Goal: Task Accomplishment & Management: Use online tool/utility

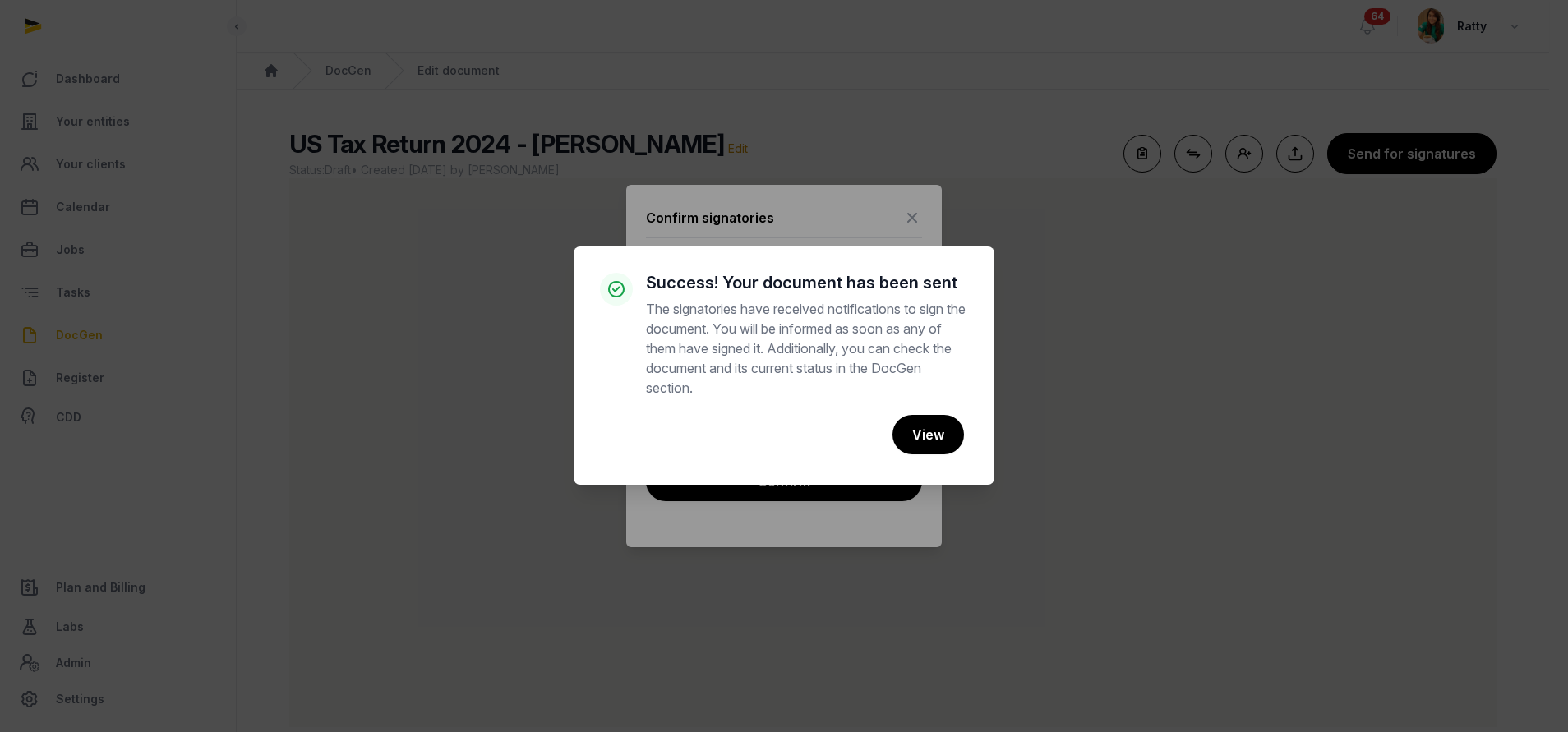
click at [936, 430] on button "View" at bounding box center [929, 434] width 71 height 39
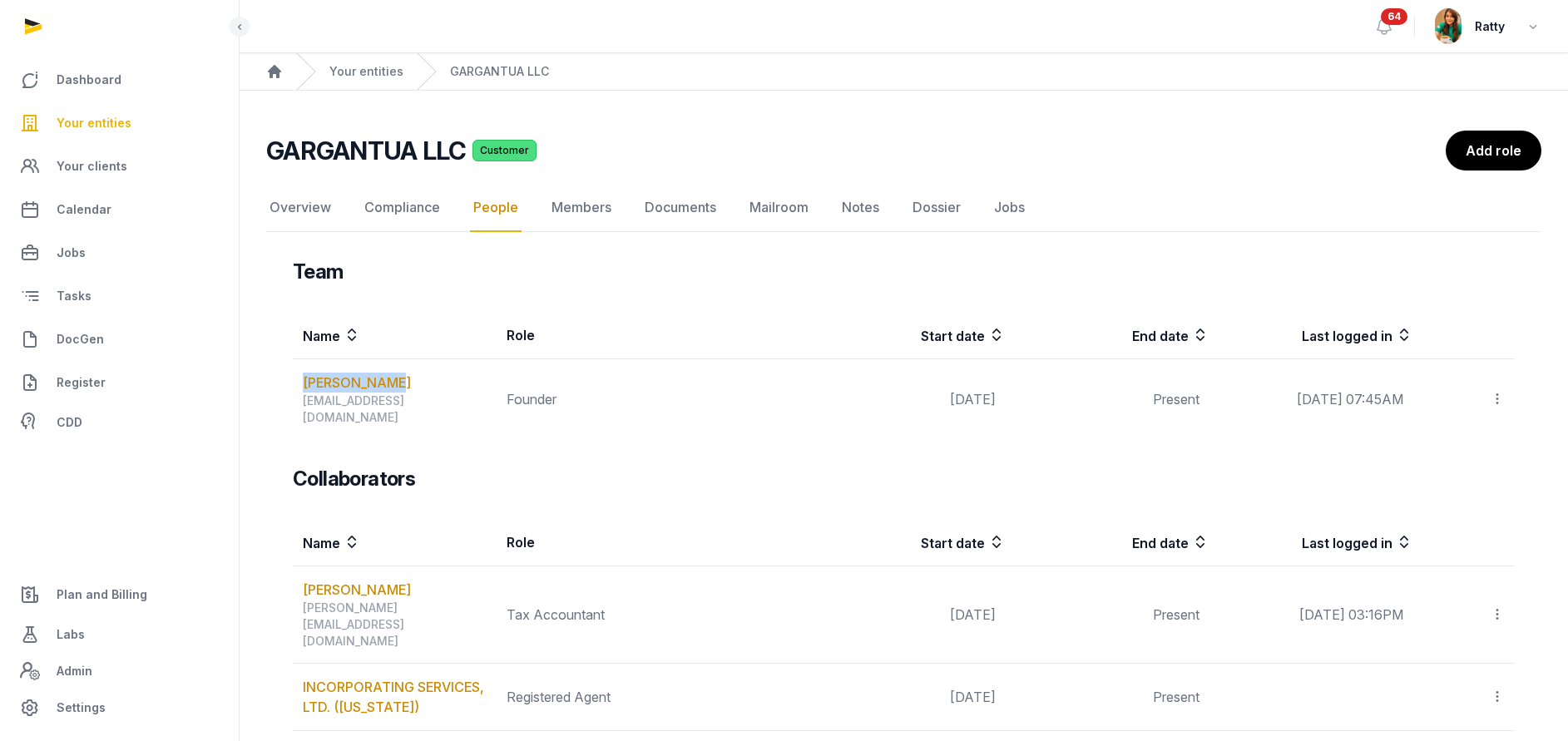
click at [78, 129] on span "Your entities" at bounding box center [93, 123] width 75 height 20
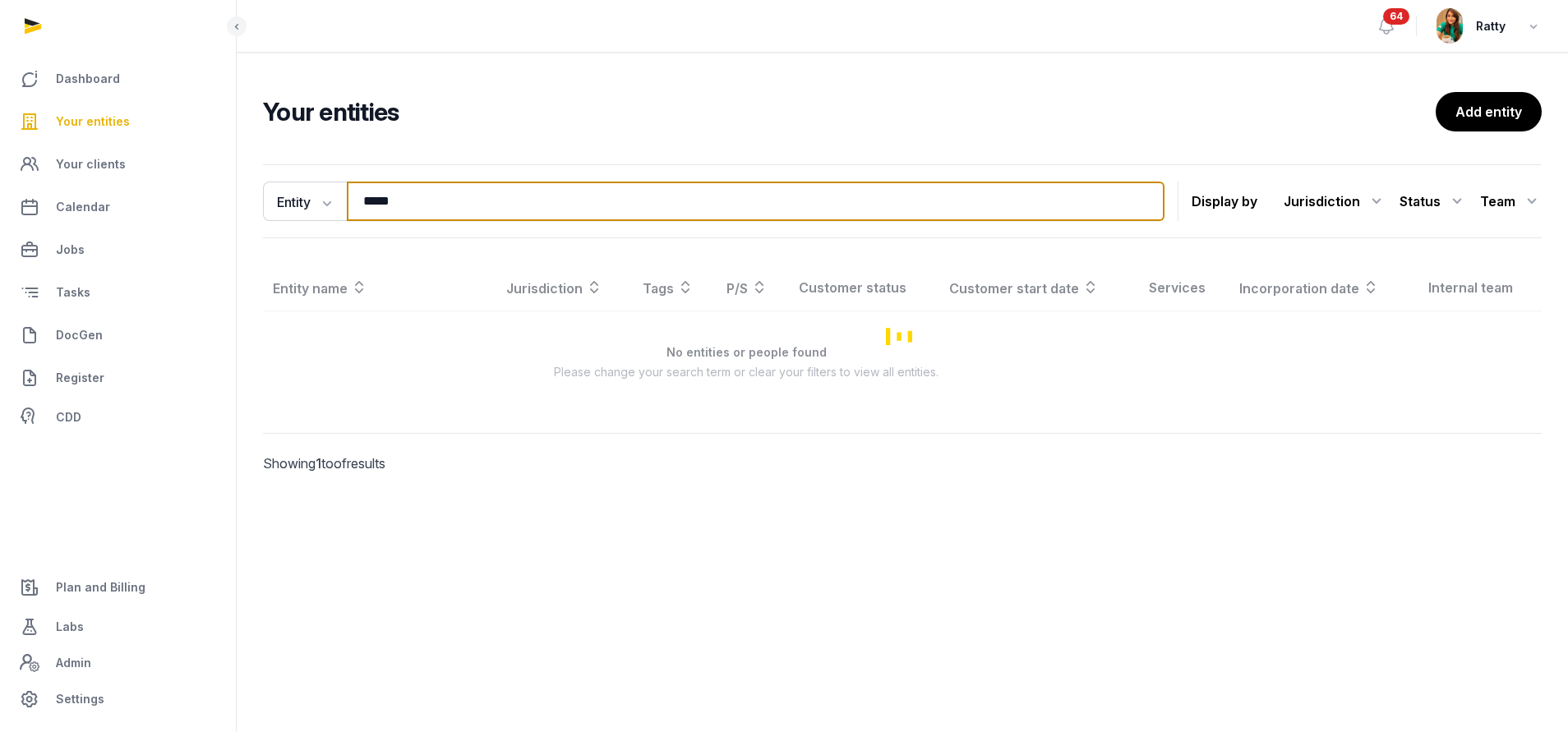
drag, startPoint x: 520, startPoint y: 208, endPoint x: -460, endPoint y: 185, distance: 980.3
click at [0, 185] on html "Dashboard Your entities Your clients Calendar Jobs Tasks DocGen Register CDD Pl…" at bounding box center [784, 366] width 1568 height 732
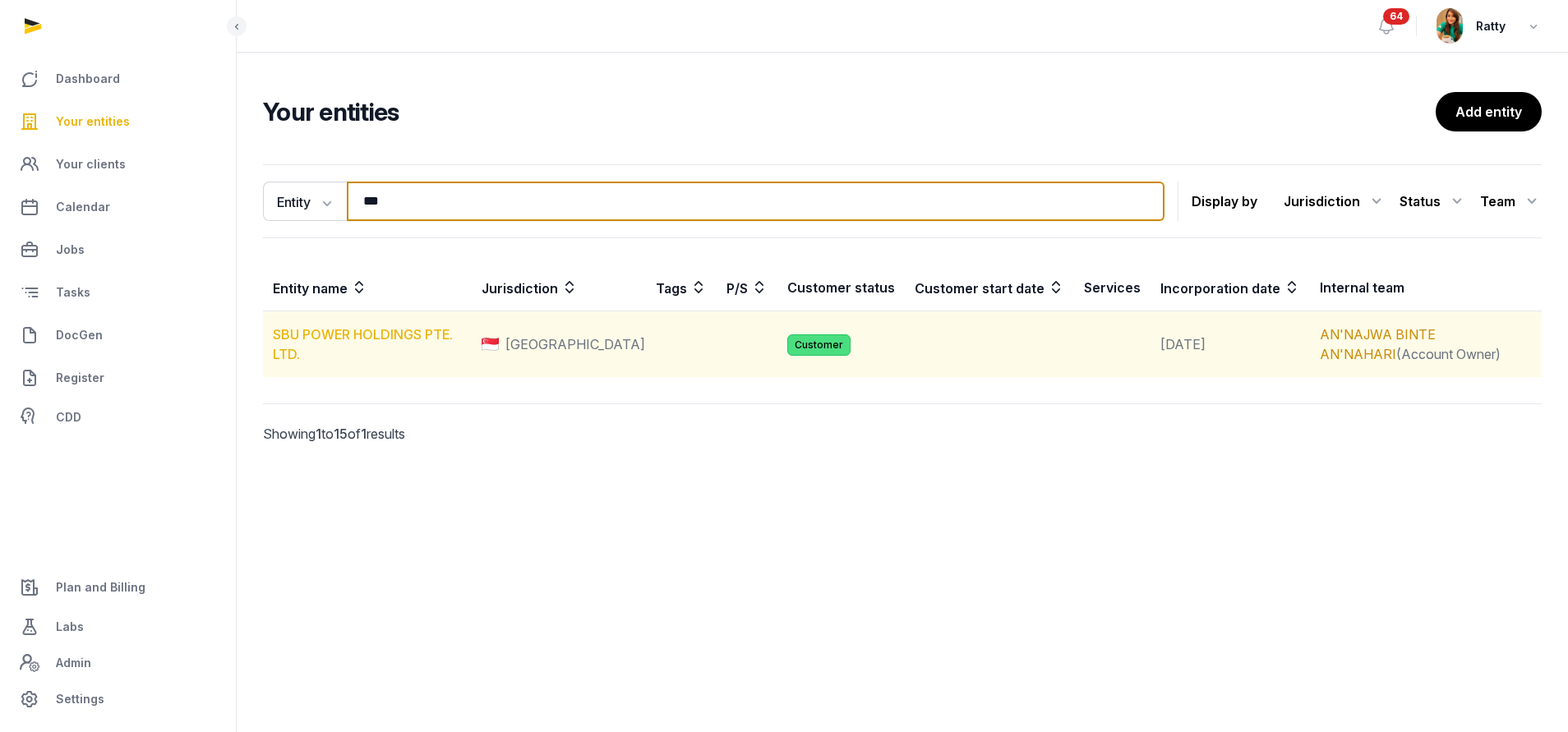
type input "***"
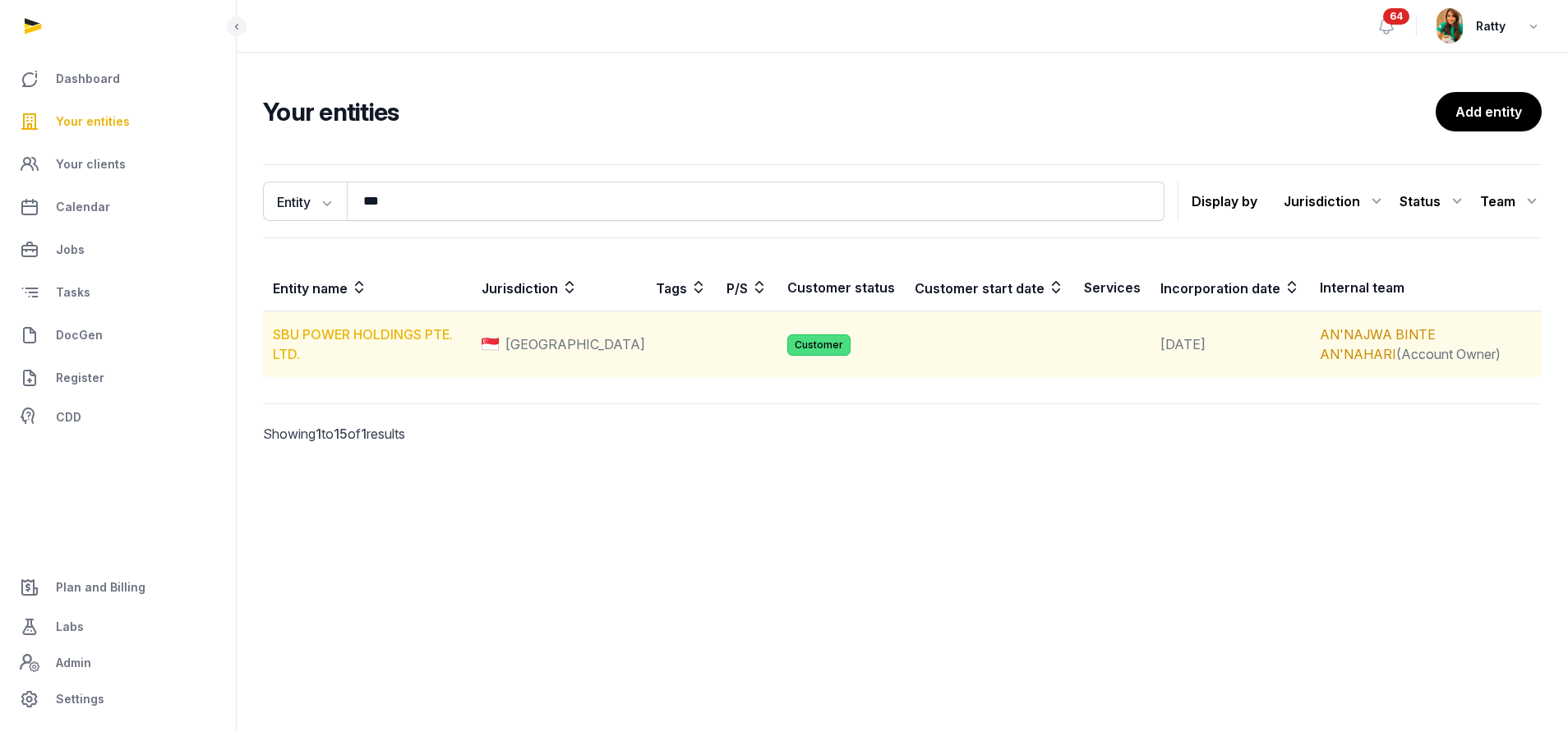
click at [322, 336] on link "SBU POWER HOLDINGS PTE. LTD." at bounding box center [362, 343] width 180 height 36
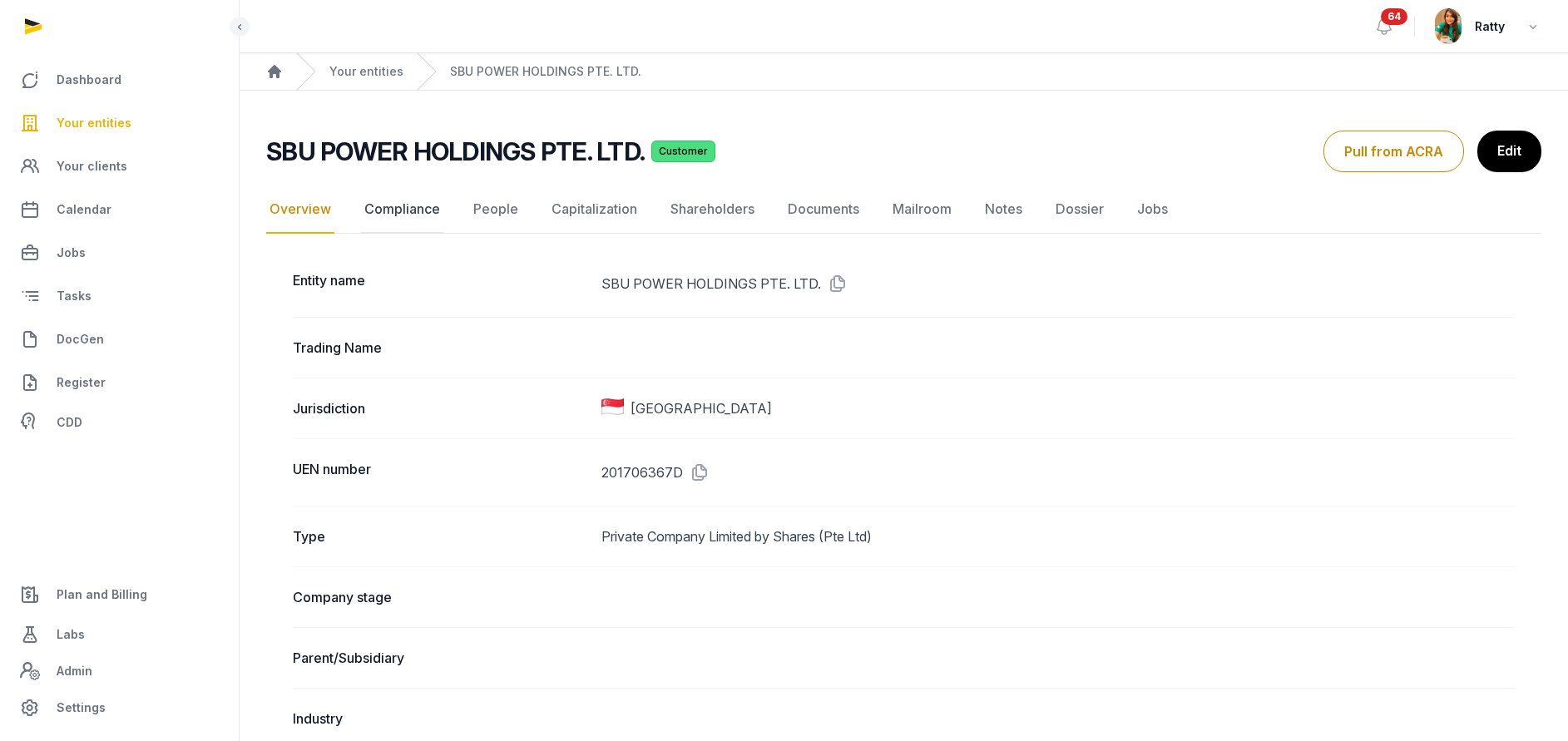
click at [390, 201] on link "Compliance" at bounding box center [402, 209] width 82 height 48
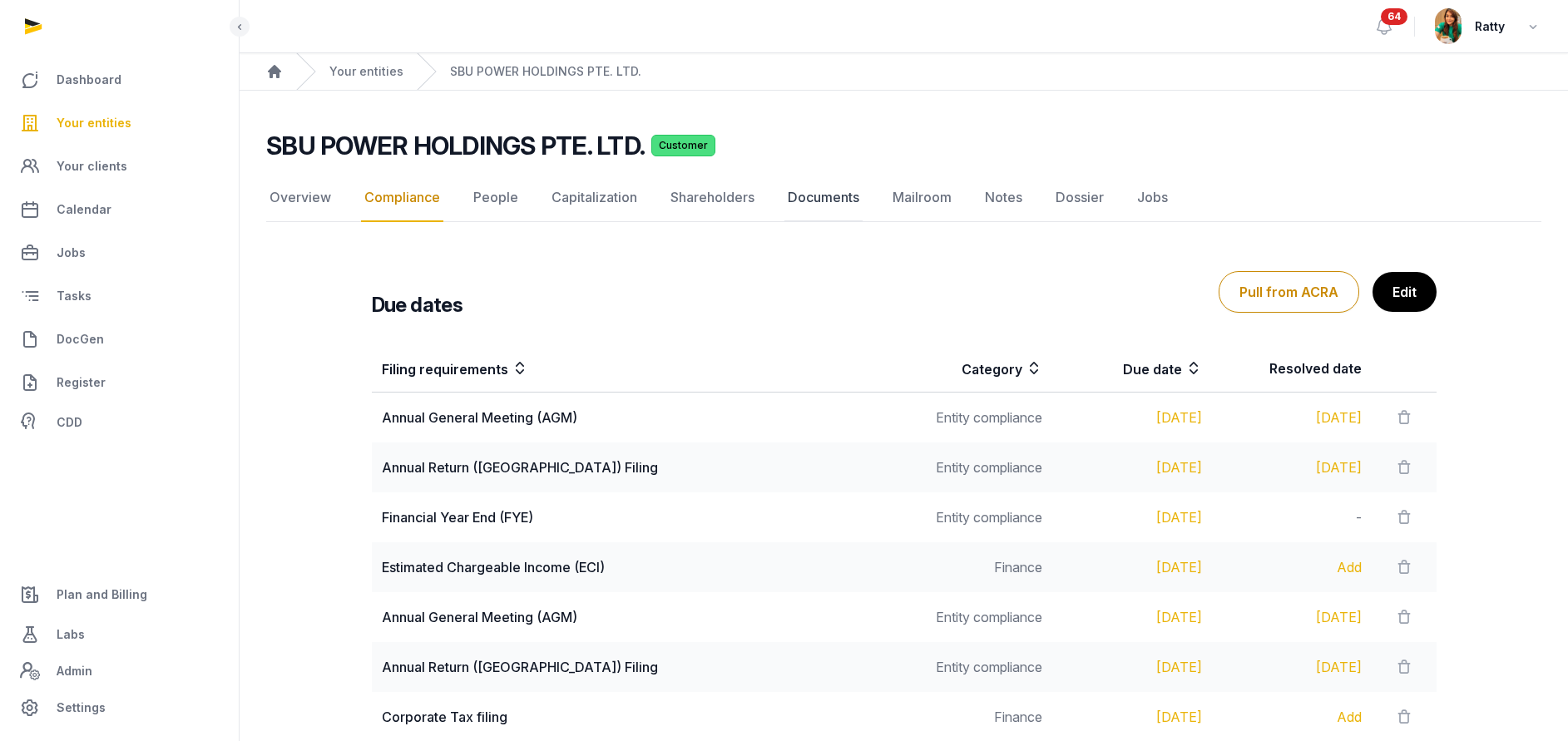
click at [805, 198] on link "Documents" at bounding box center [823, 198] width 78 height 48
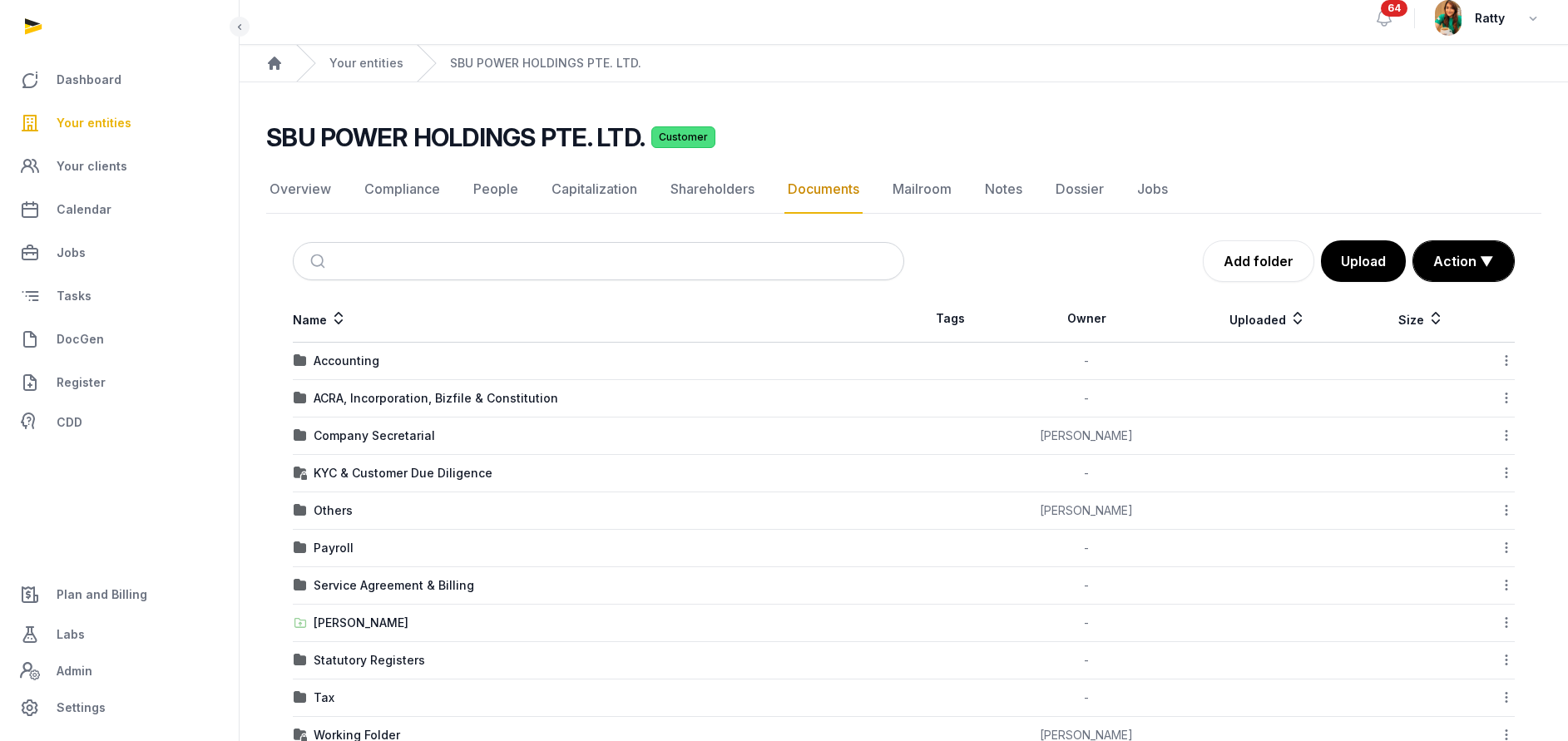
scroll to position [54, 0]
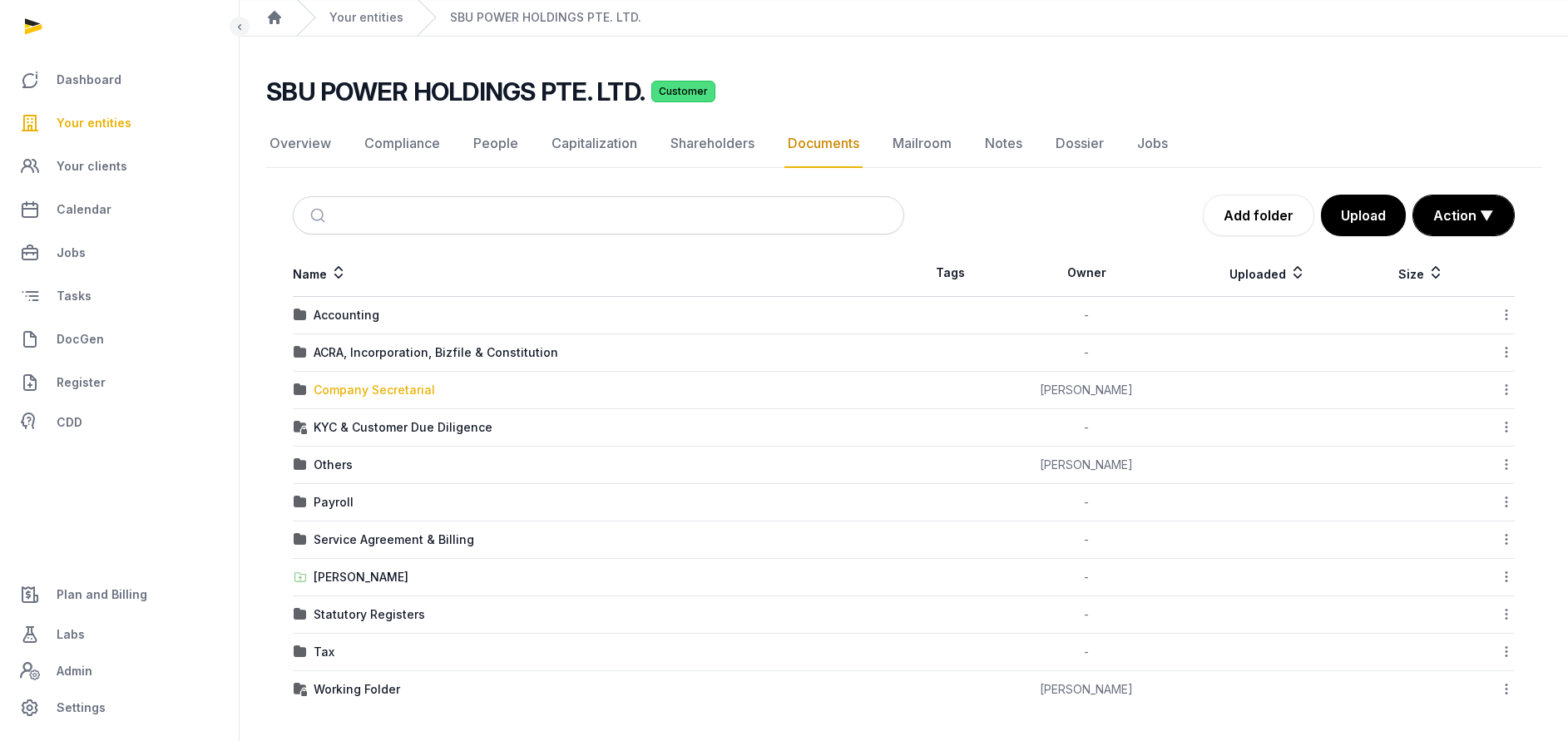
click at [379, 385] on div "Company Secretarial" at bounding box center [375, 390] width 121 height 17
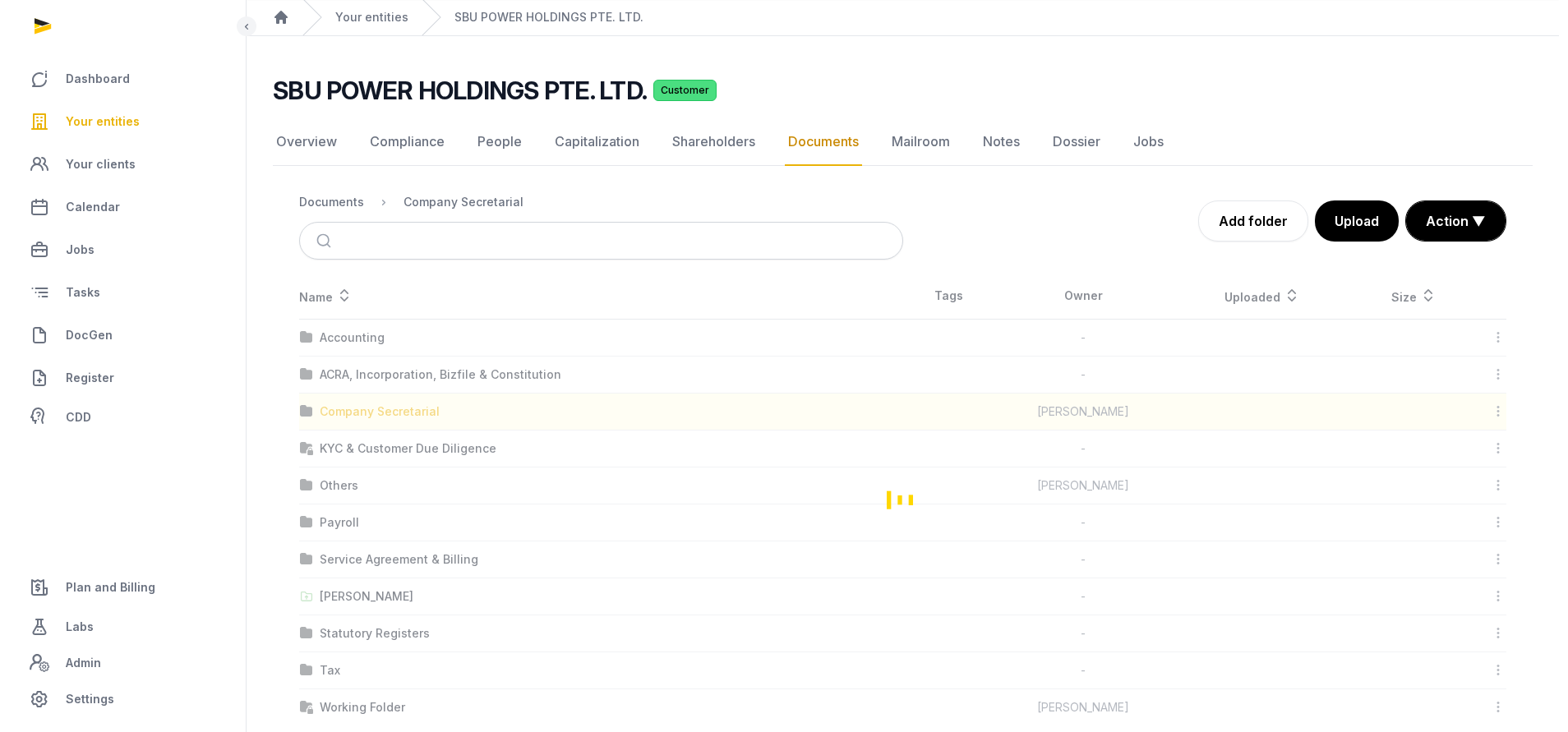
scroll to position [0, 0]
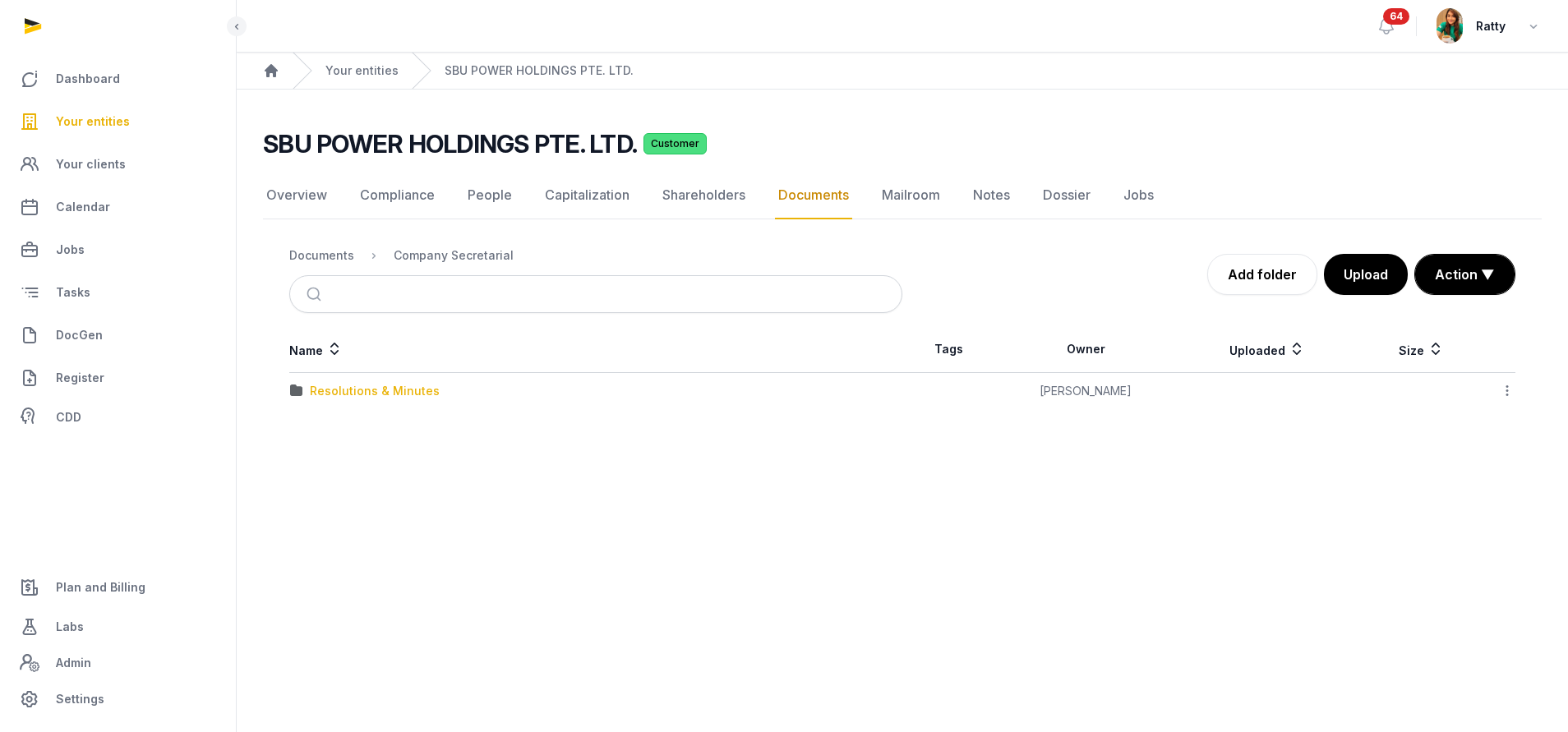
click at [370, 386] on div "Resolutions & Minutes" at bounding box center [375, 391] width 130 height 17
click at [323, 464] on div "2025" at bounding box center [324, 465] width 29 height 17
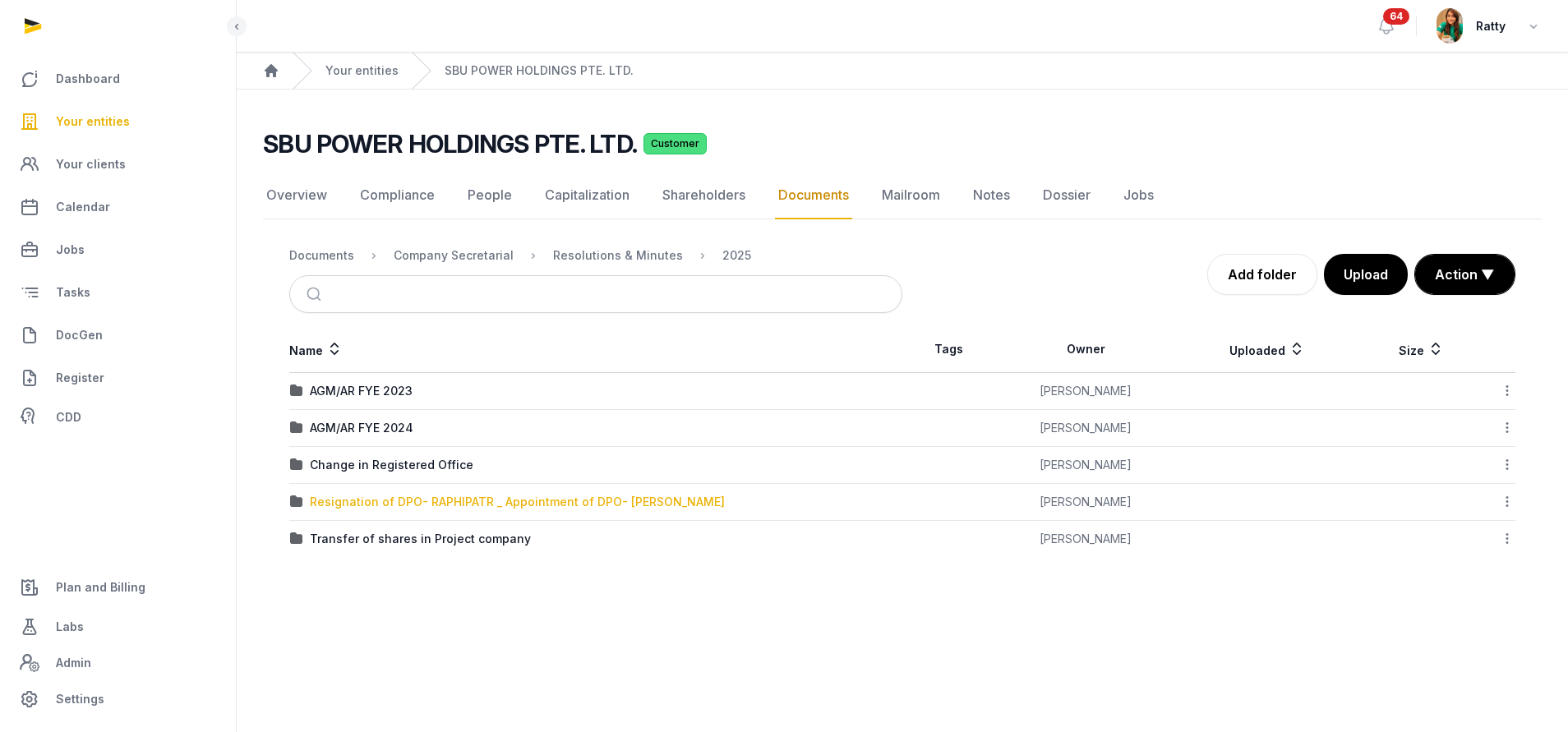
click at [409, 504] on div "Resignation of DPO- RAPHIPATR _ Appointment of DPO- SASTIKA" at bounding box center [517, 502] width 415 height 17
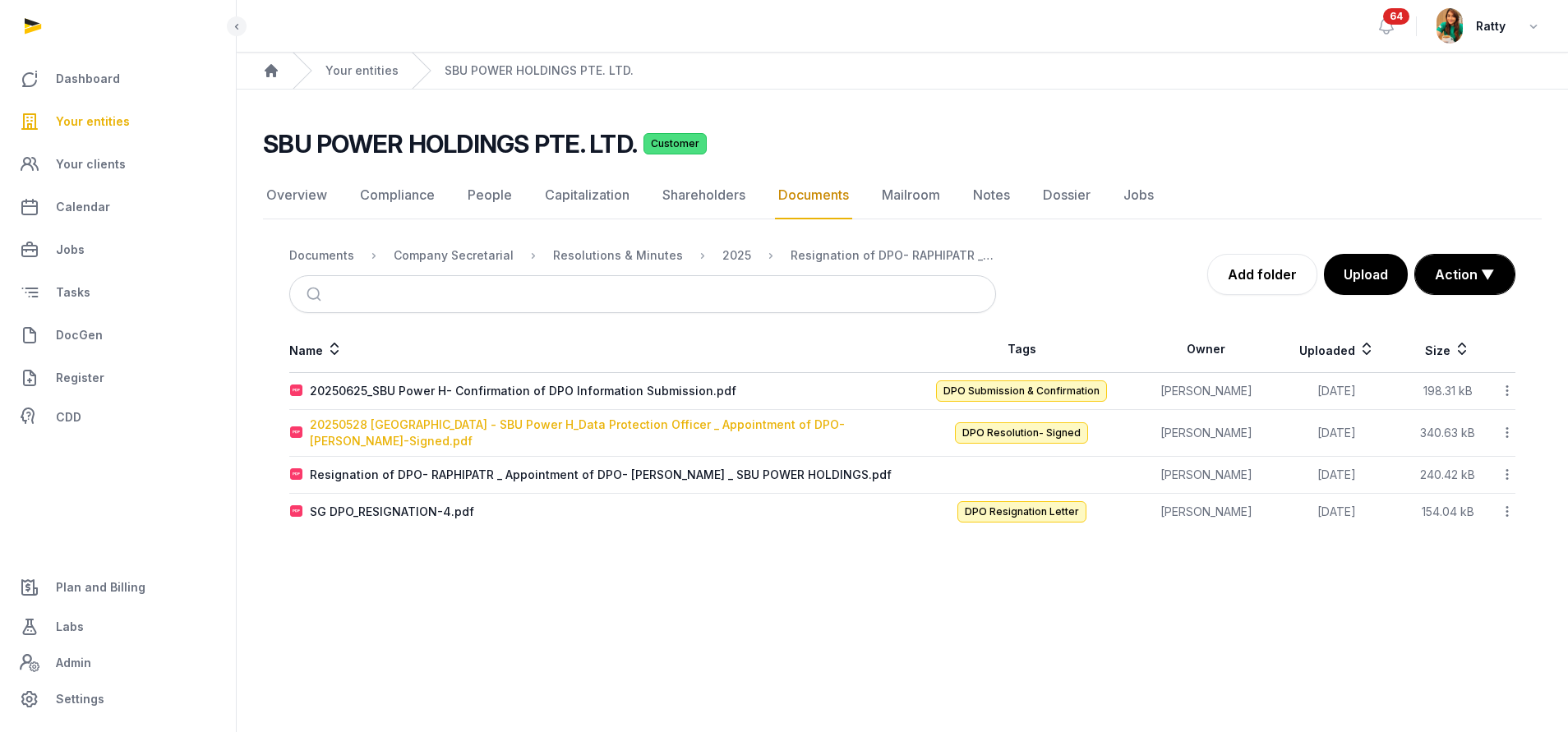
click at [430, 428] on div "20250528 Singapore - SBU Power H_Data Protection Officer _ Appointment of DPO- …" at bounding box center [606, 433] width 592 height 33
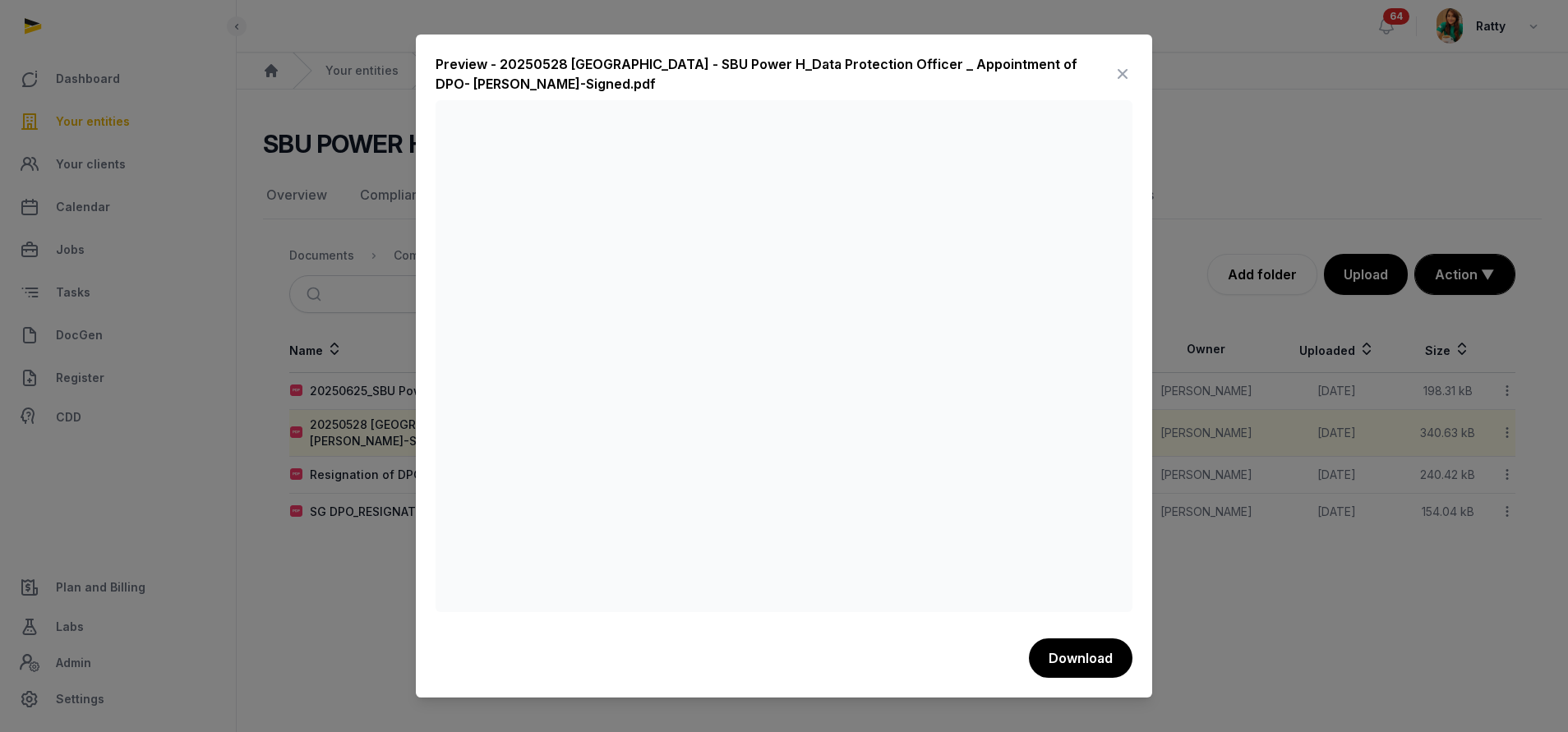
click at [1117, 66] on icon at bounding box center [1122, 74] width 20 height 27
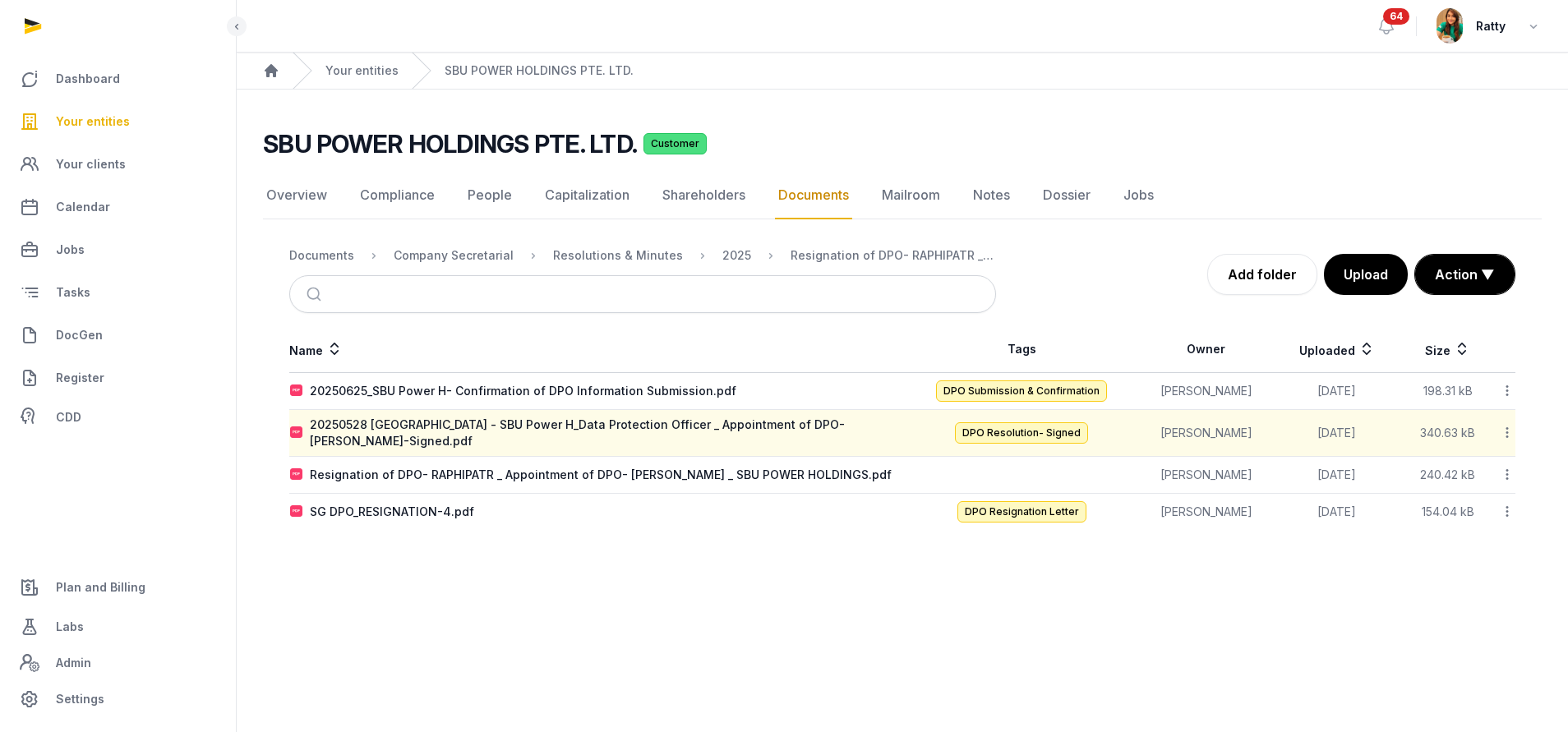
click at [783, 599] on main "Open sidebar 64 Ratty Home Your entities SBU POWER HOLDINGS PTE. LTD. SBU POWER…" at bounding box center [784, 366] width 1568 height 732
click at [728, 253] on div "2025" at bounding box center [737, 256] width 29 height 17
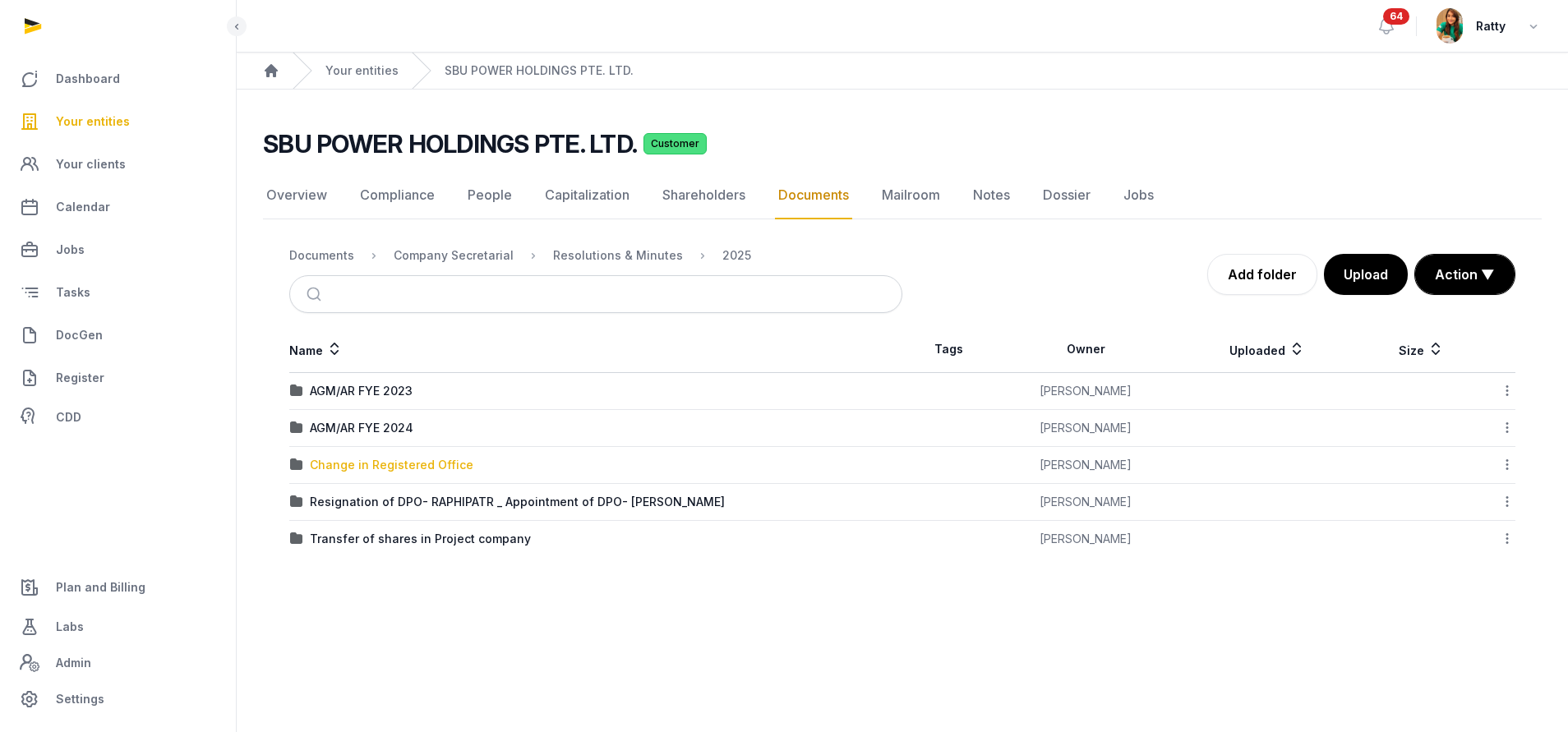
click at [384, 465] on div "Change in Registered Office" at bounding box center [392, 465] width 164 height 17
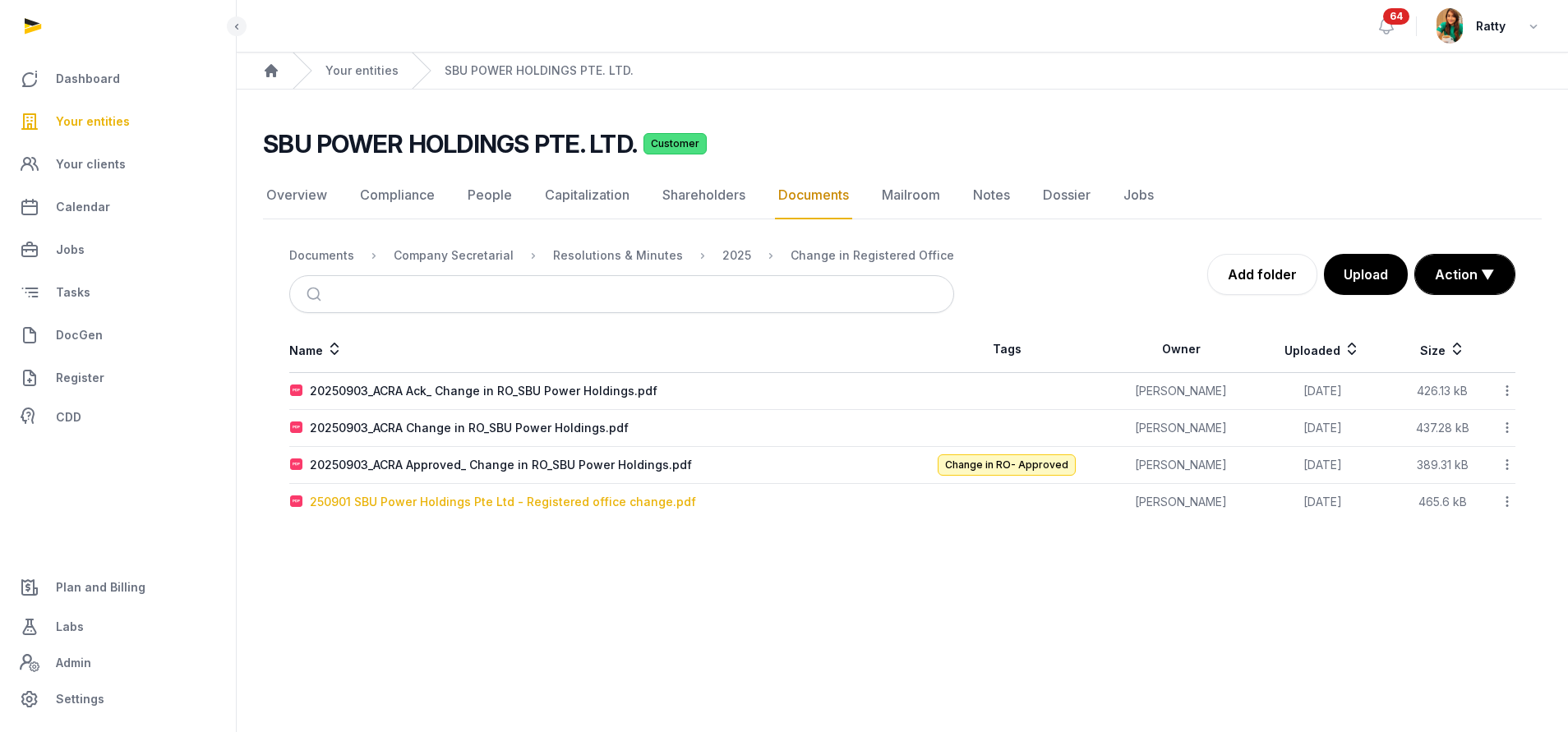
click at [399, 504] on div "250901 SBU Power Holdings Pte Ltd - Registered office change.pdf" at bounding box center [503, 502] width 387 height 17
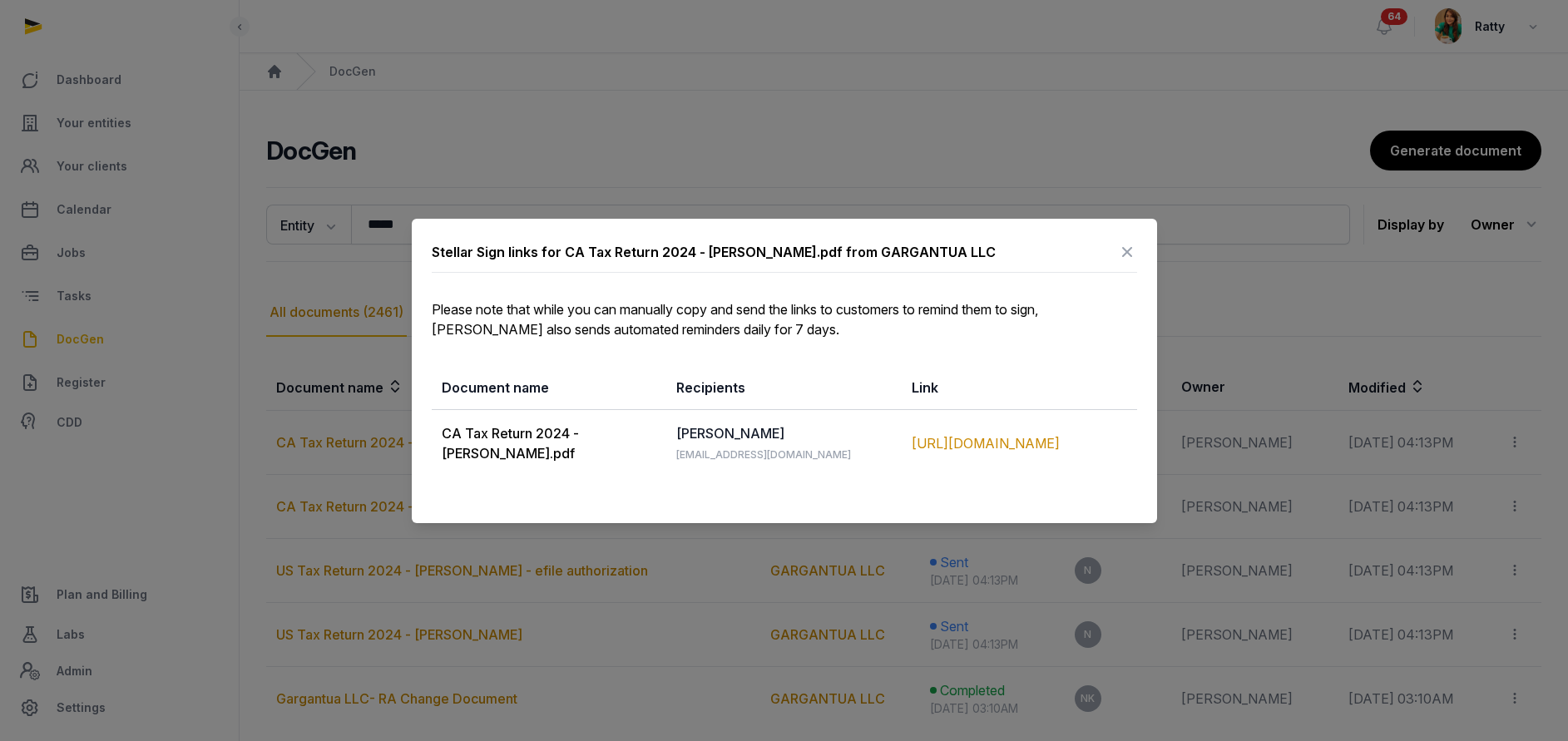
click at [1129, 252] on icon at bounding box center [1128, 252] width 20 height 27
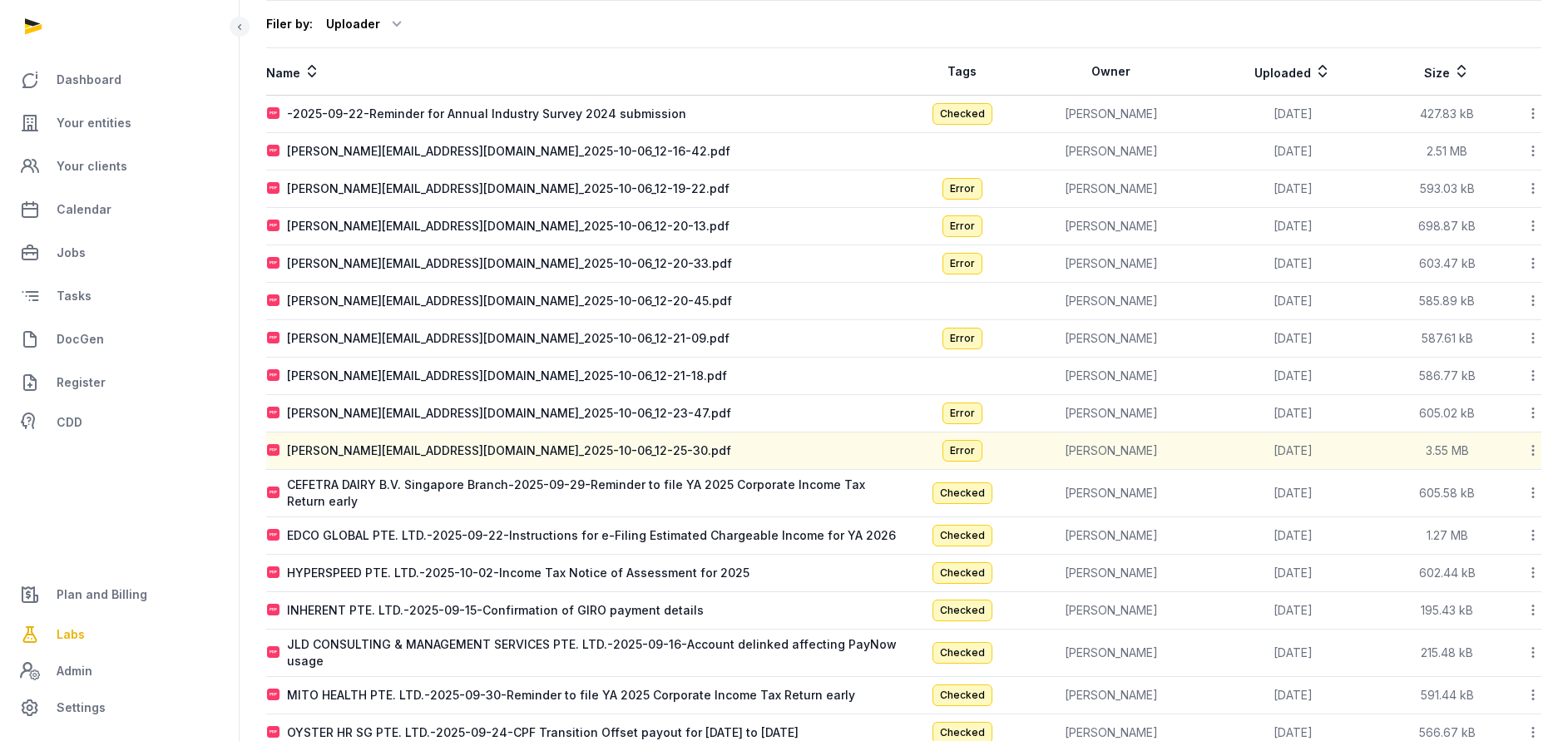
scroll to position [31, 0]
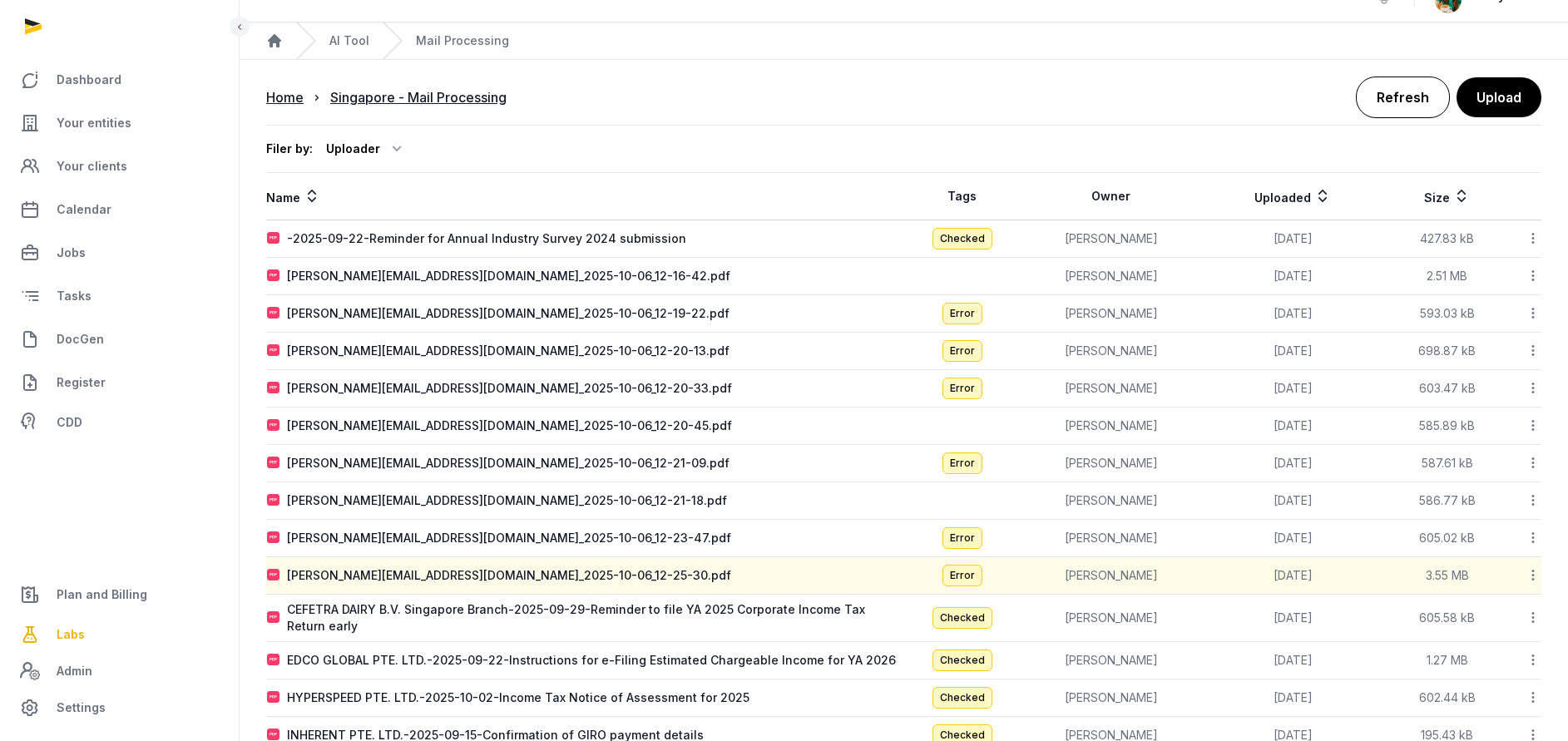
click at [1390, 87] on link "Refresh" at bounding box center [1403, 97] width 94 height 41
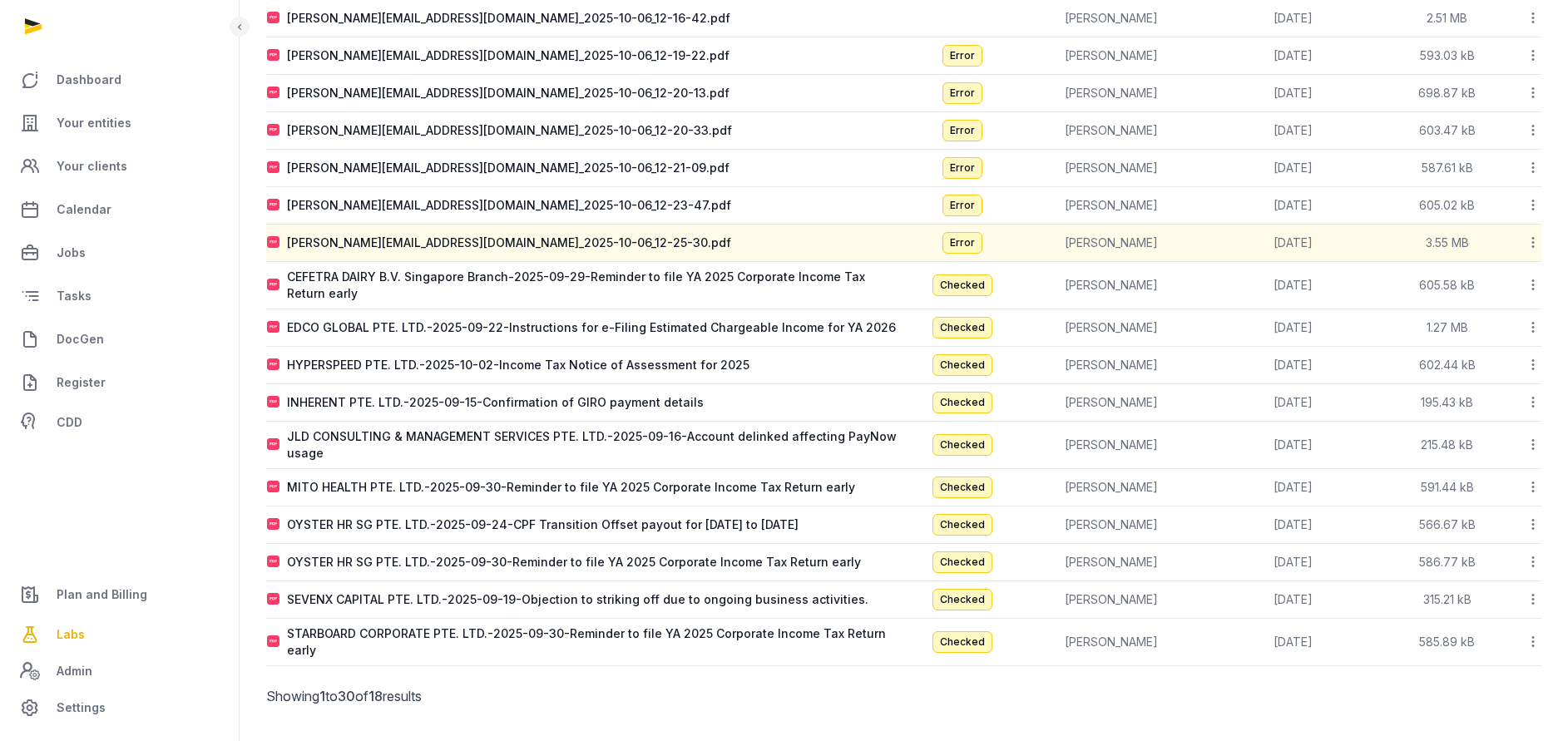
scroll to position [290, 0]
click at [480, 598] on div "SEVENX CAPITAL PTE. LTD.-2025-09-19-Objection to striking off due to ongoing bu…" at bounding box center [577, 598] width 582 height 17
type input "**********"
type textarea "**********"
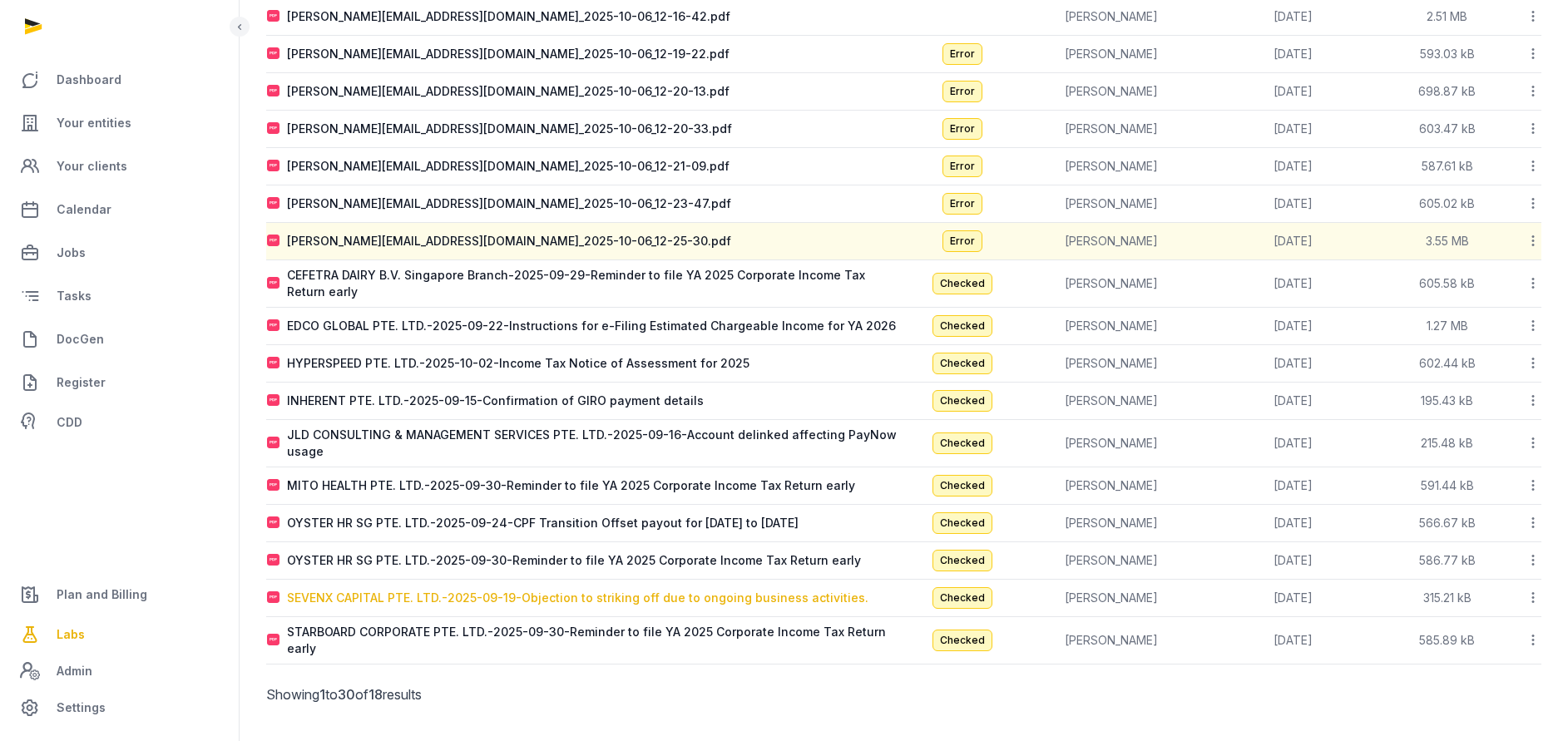
type textarea "**********"
type input "**********"
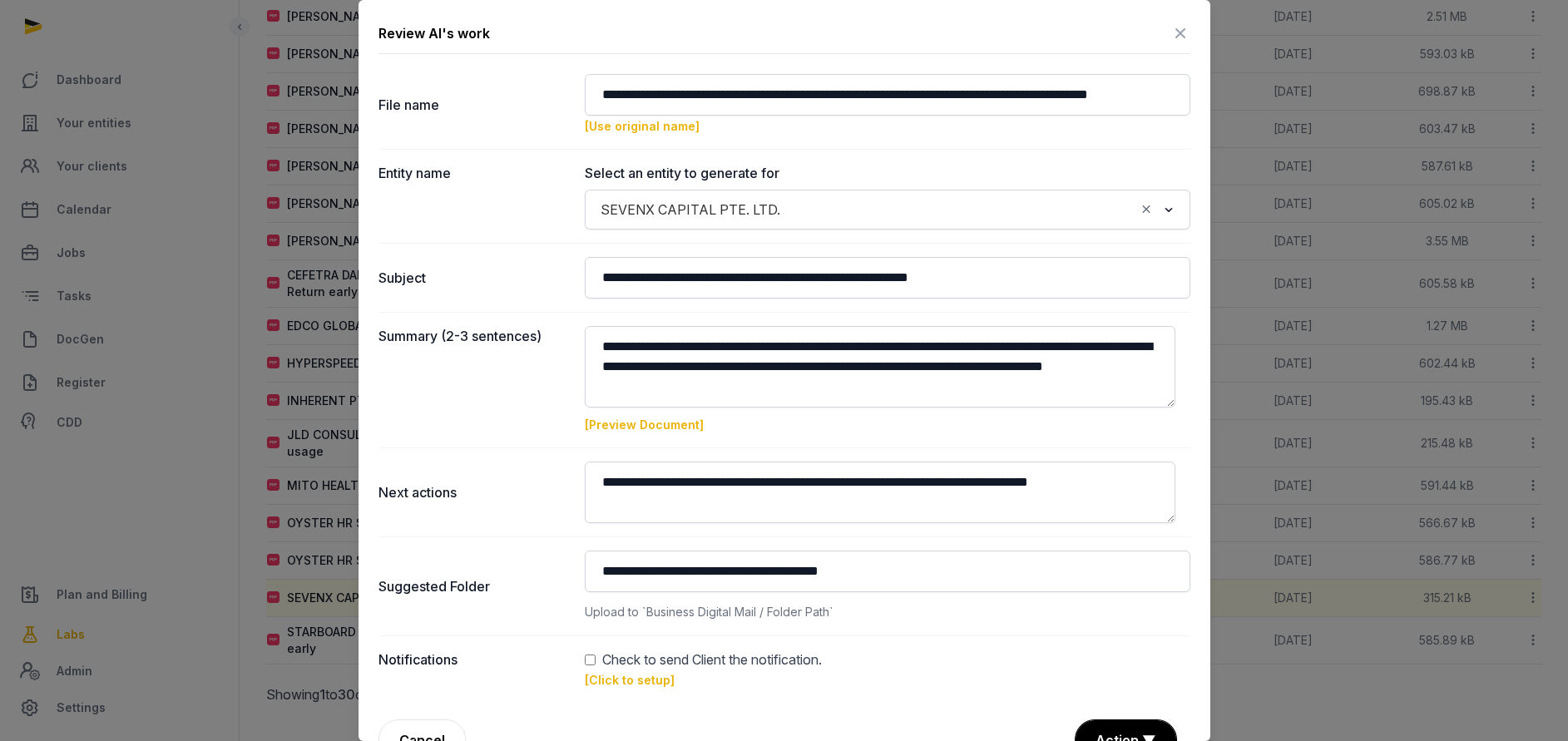
click at [614, 673] on link "[Click to setup]" at bounding box center [630, 680] width 90 height 14
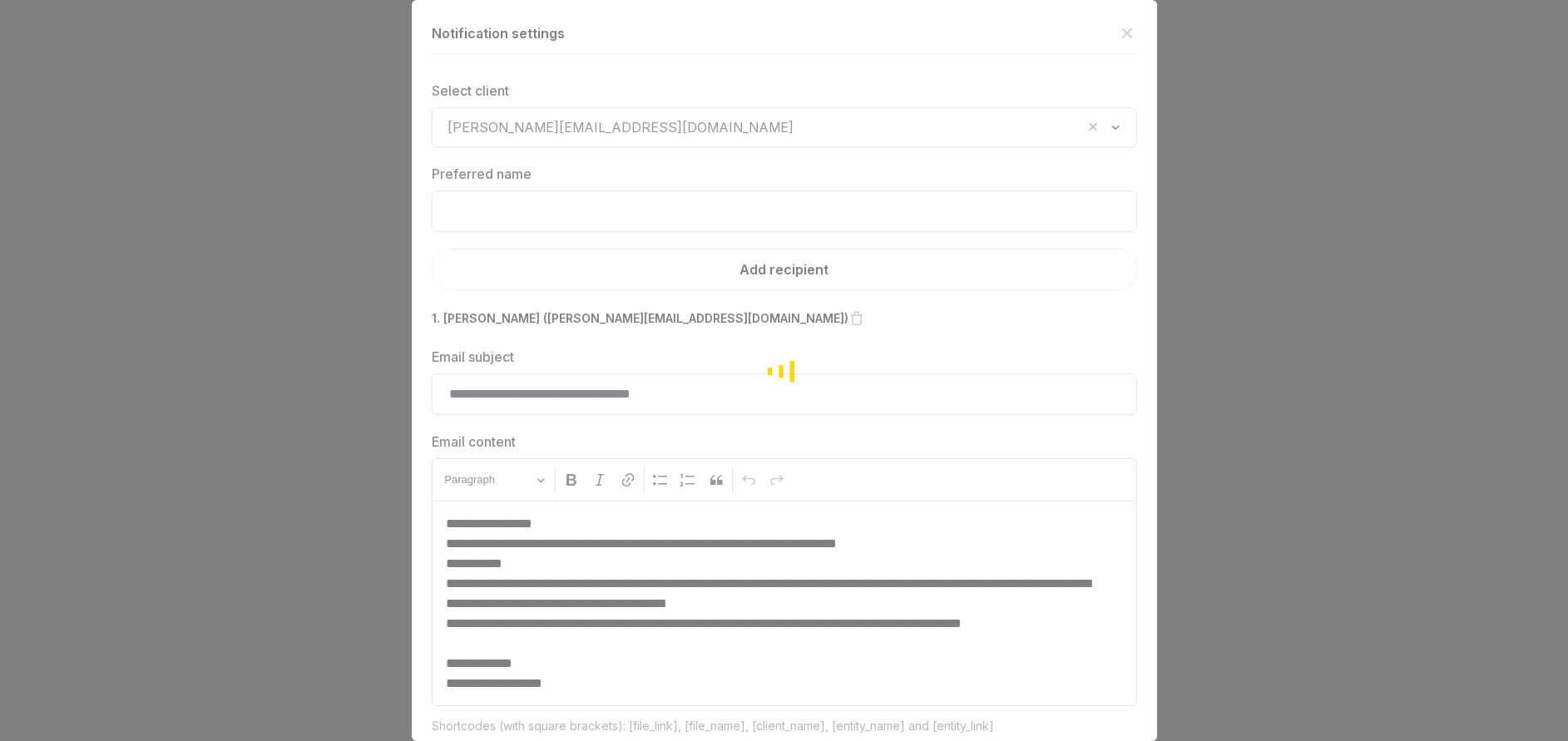
scroll to position [50, 0]
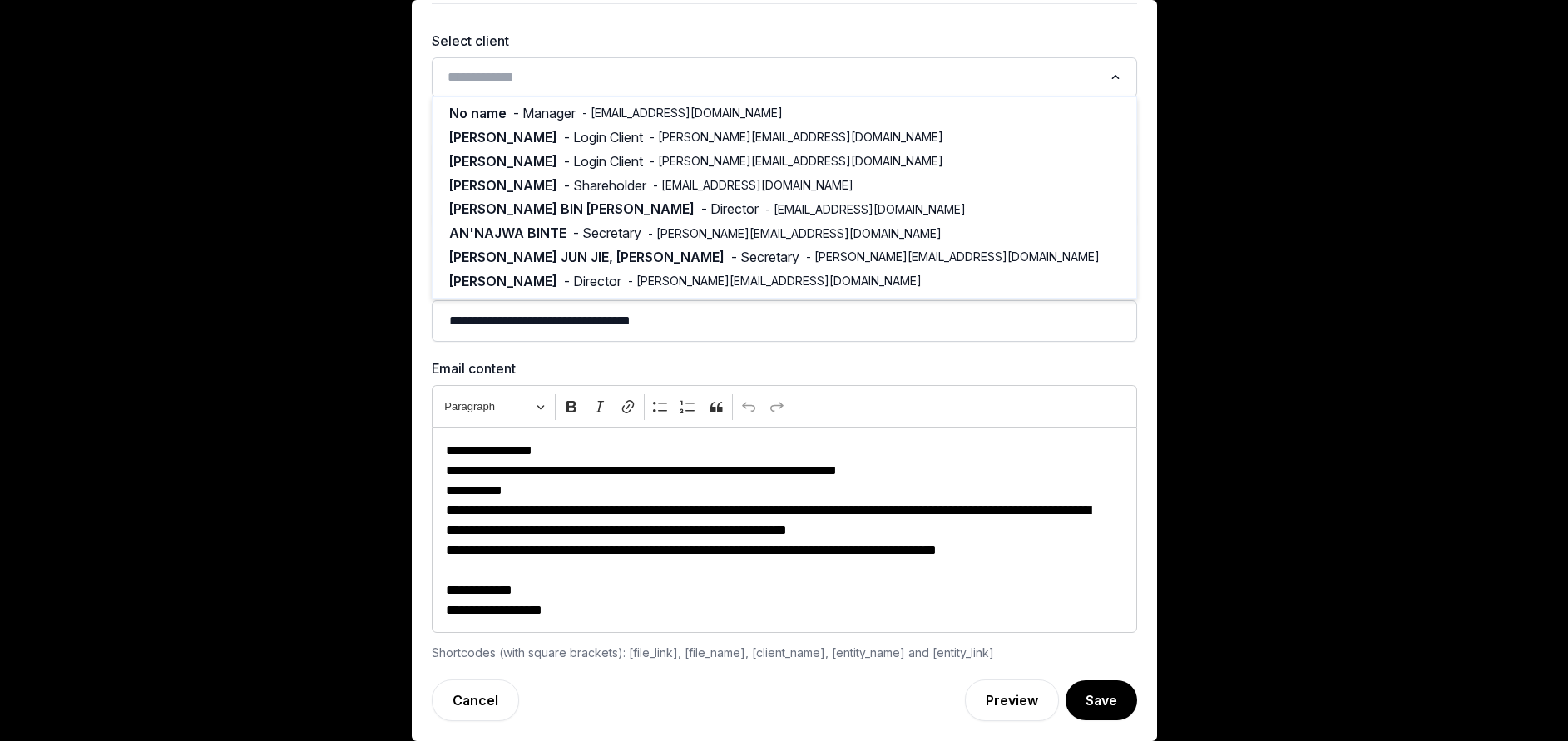
click at [631, 68] on input "Search for option" at bounding box center [773, 77] width 662 height 24
click at [650, 133] on span "- [PERSON_NAME][EMAIL_ADDRESS][DOMAIN_NAME]" at bounding box center [796, 137] width 294 height 17
type input "****"
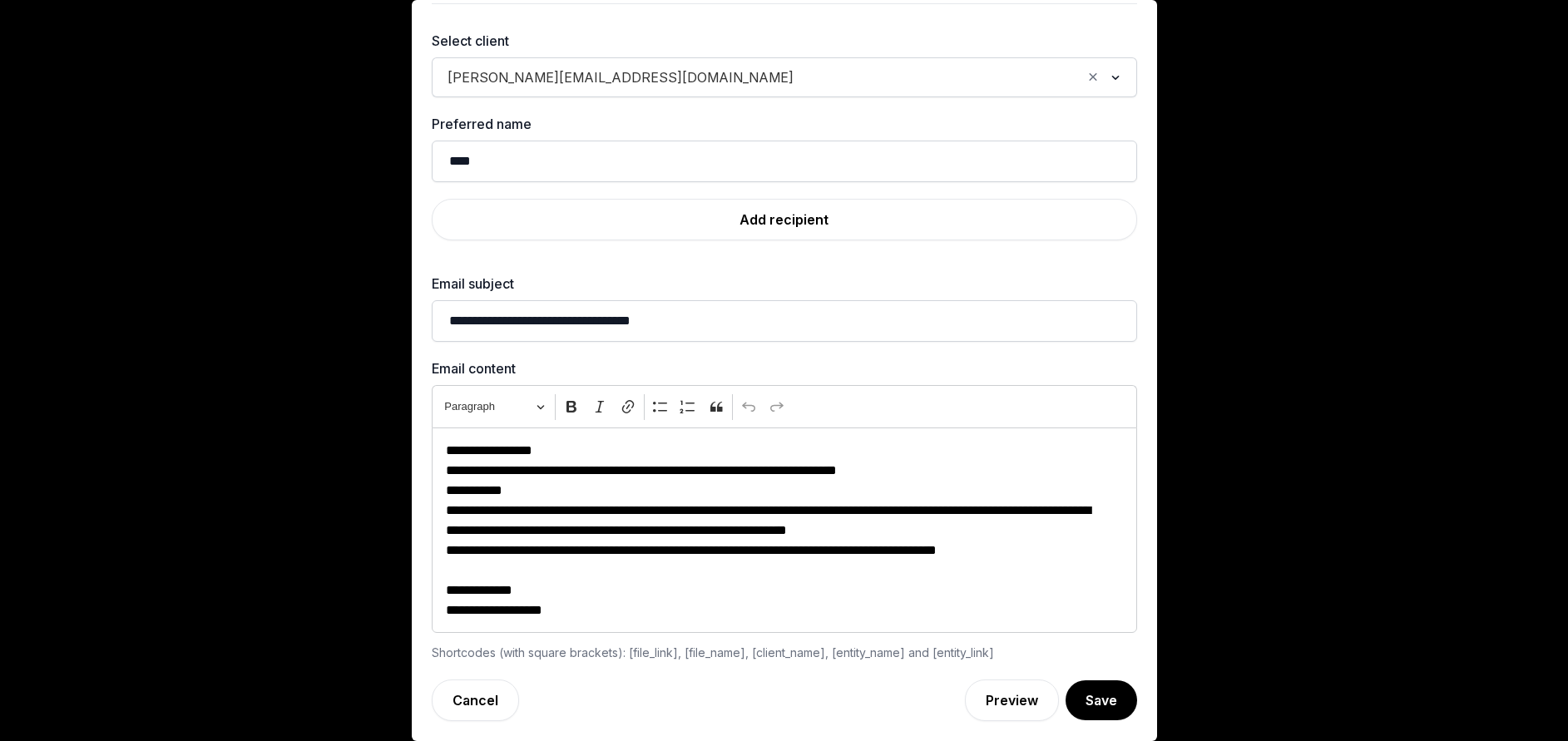
click at [604, 72] on span "[PERSON_NAME][EMAIL_ADDRESS][DOMAIN_NAME]" at bounding box center [620, 77] width 354 height 24
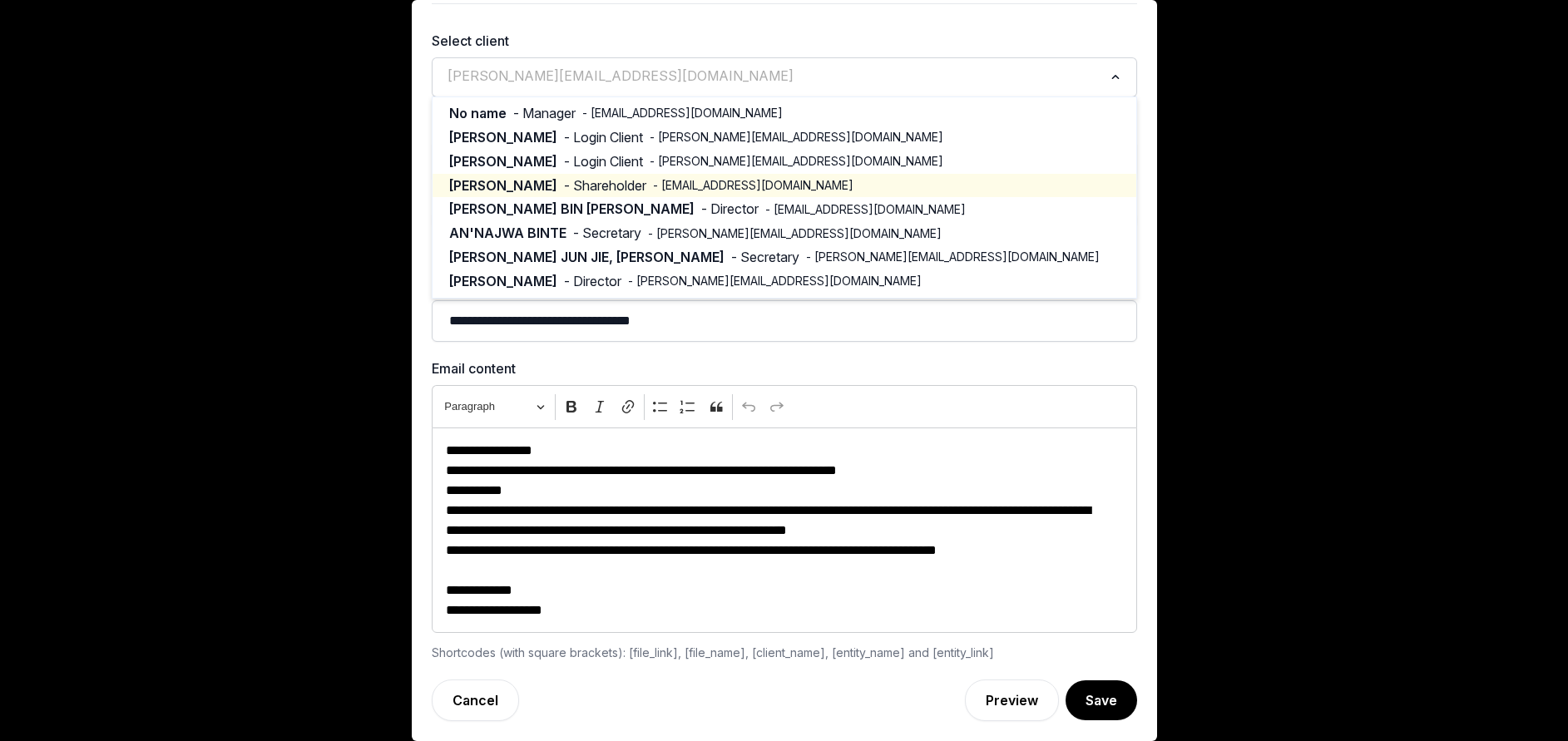
click at [653, 185] on span "- [EMAIL_ADDRESS][DOMAIN_NAME]" at bounding box center [753, 186] width 200 height 17
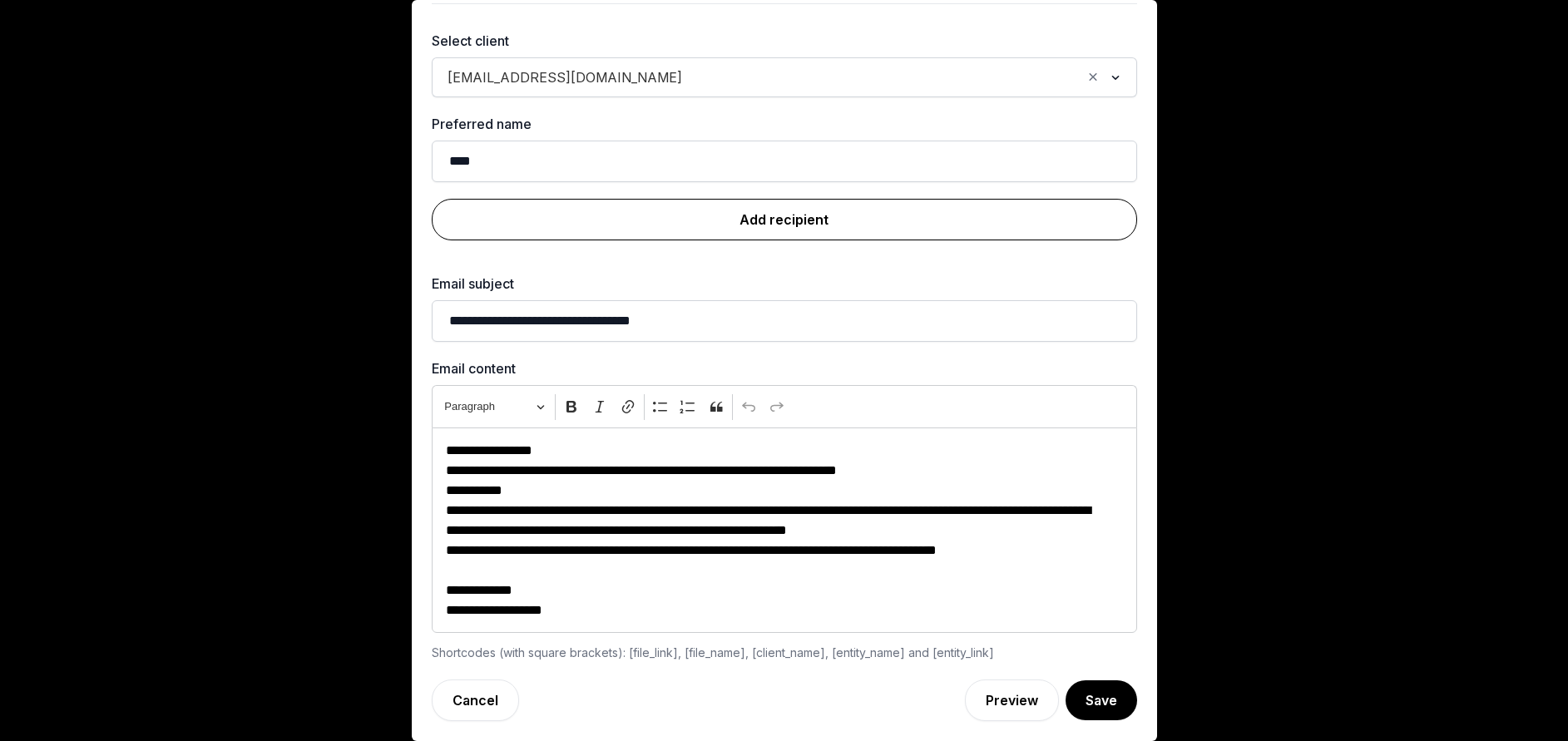
click at [767, 215] on link "Add recipient" at bounding box center [784, 219] width 705 height 41
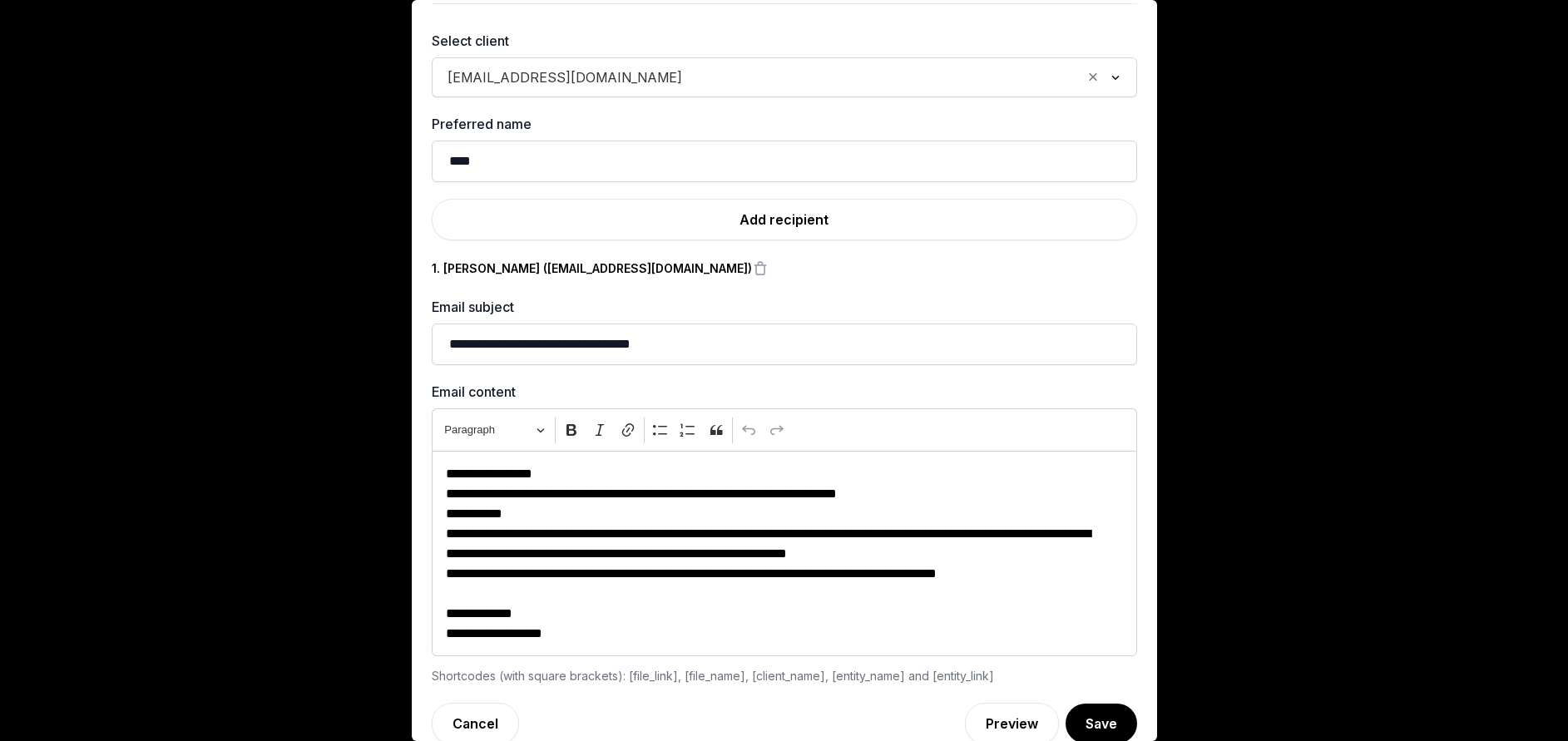
click at [689, 74] on input "Search for option" at bounding box center [885, 77] width 392 height 24
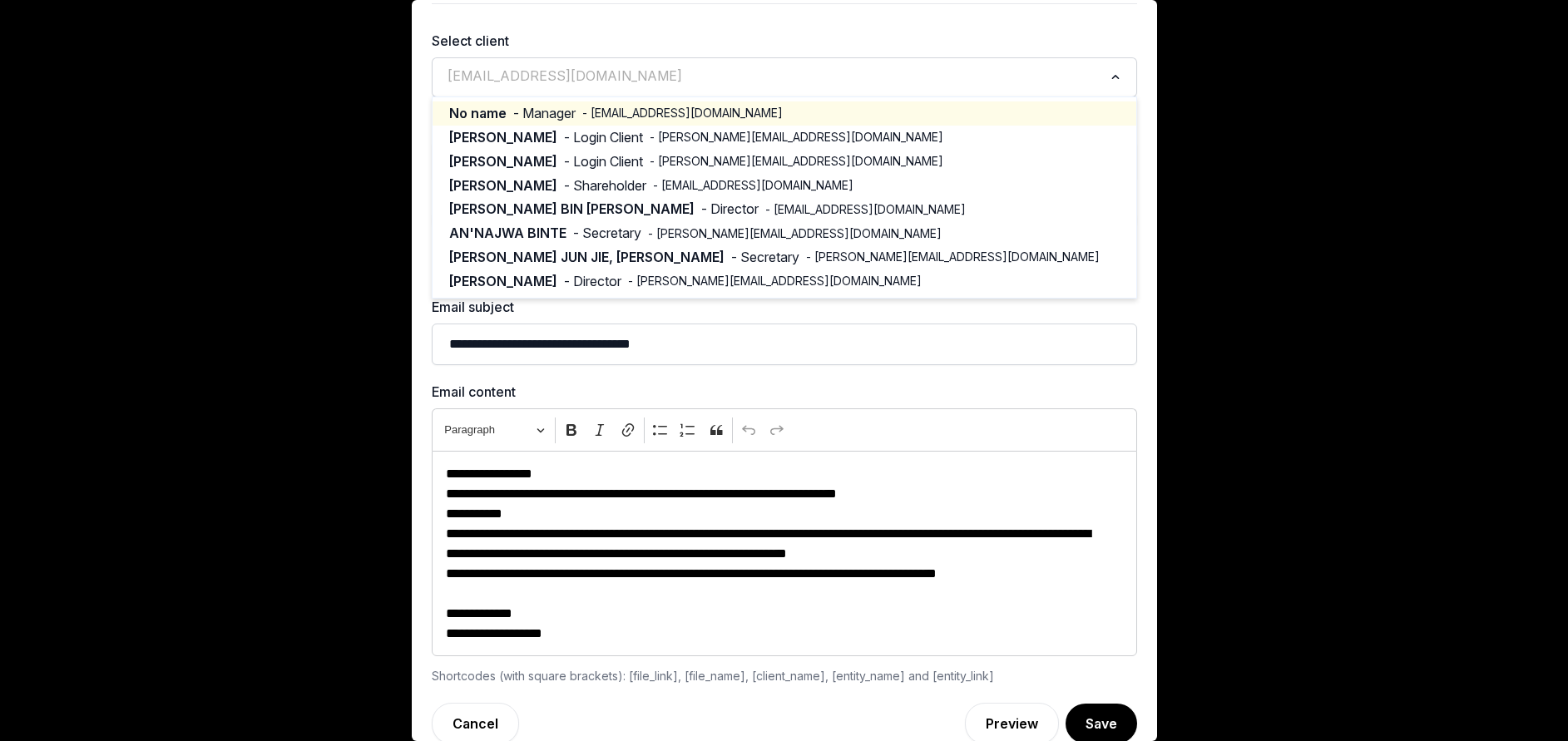
click at [653, 114] on span "- [EMAIL_ADDRESS][DOMAIN_NAME]" at bounding box center [683, 114] width 200 height 17
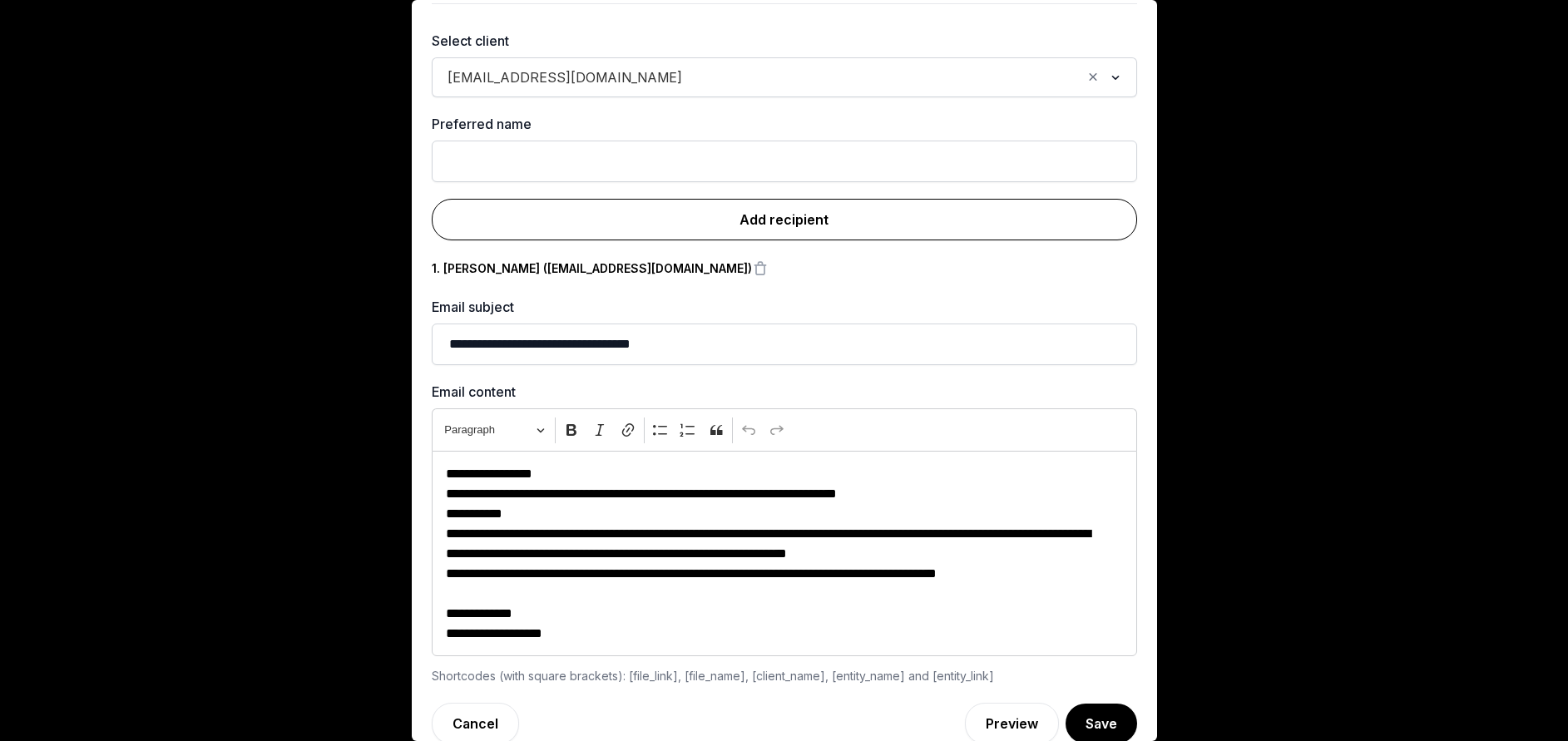
click at [736, 225] on link "Add recipient" at bounding box center [784, 219] width 705 height 41
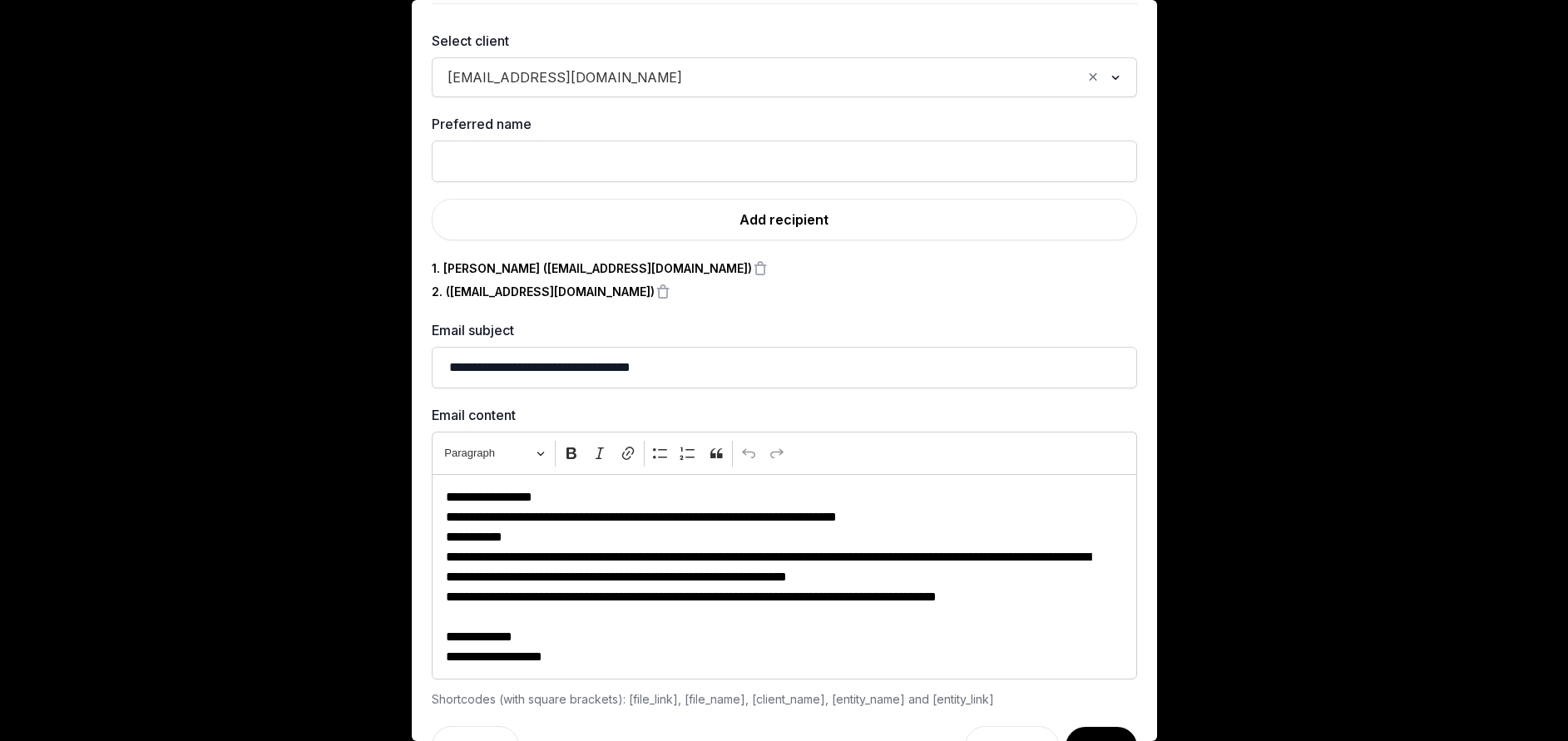
scroll to position [97, 0]
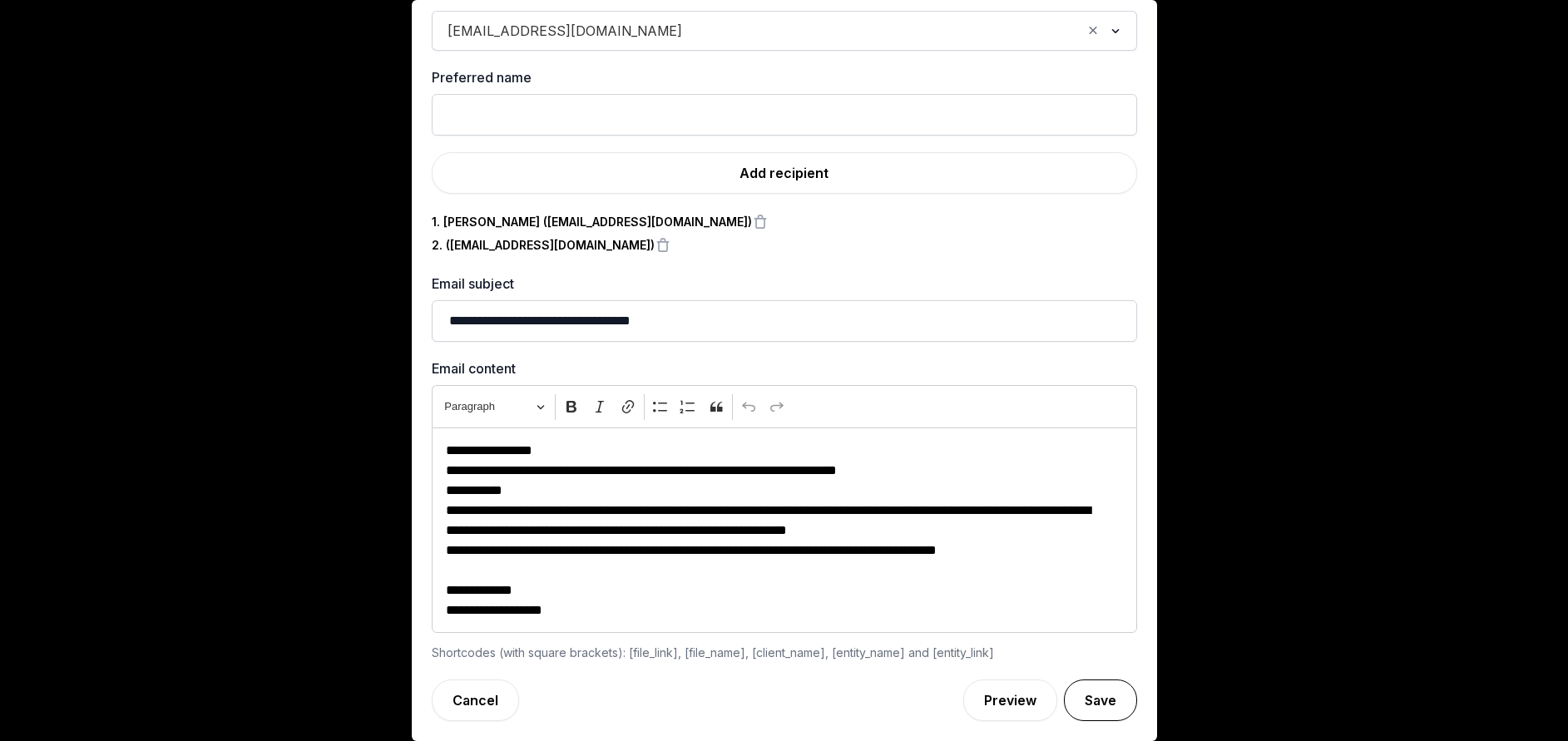
click at [1071, 689] on button "Save" at bounding box center [1100, 700] width 73 height 41
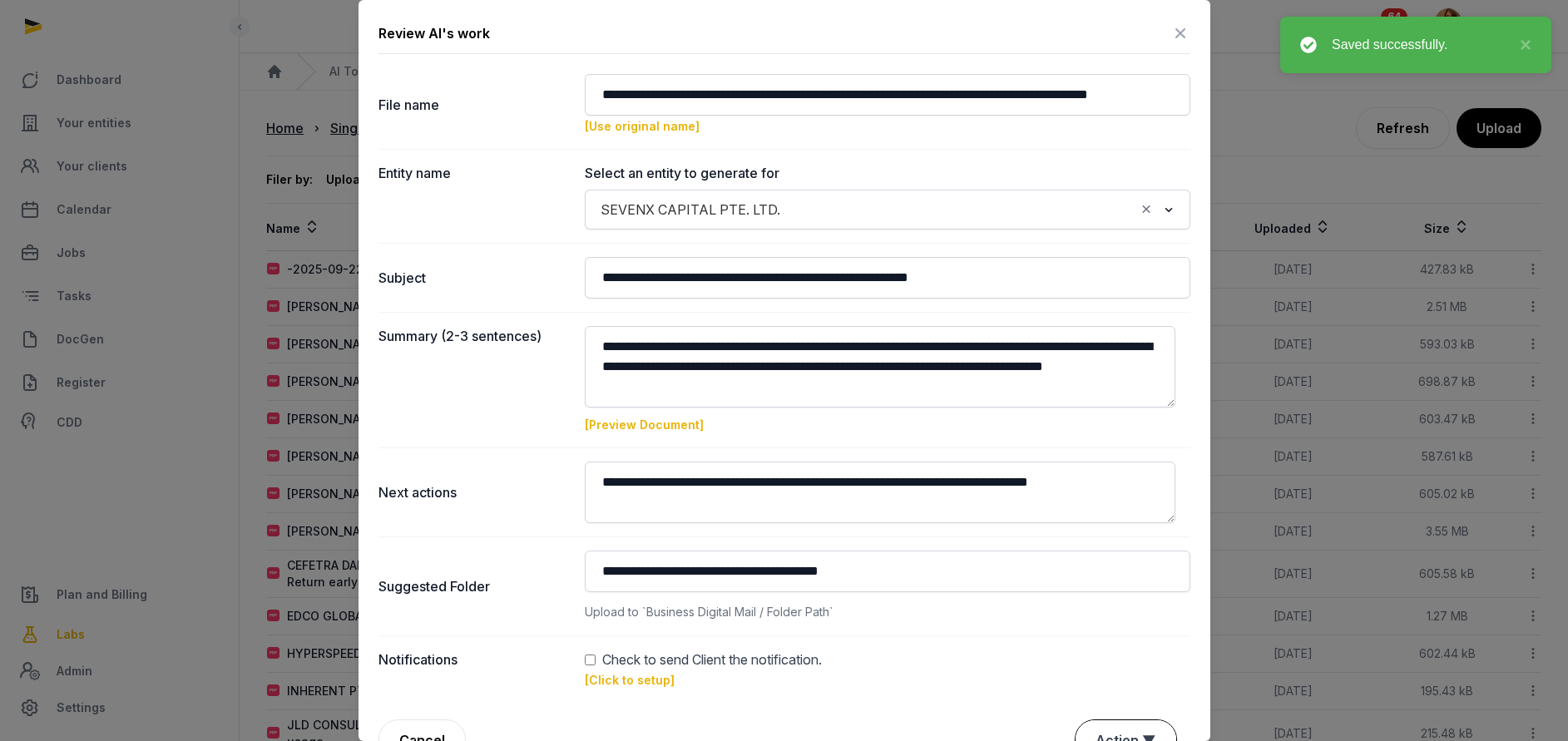
click at [1104, 720] on button "Action ▼" at bounding box center [1126, 739] width 101 height 40
click at [1088, 627] on div "Approve" at bounding box center [1124, 644] width 133 height 34
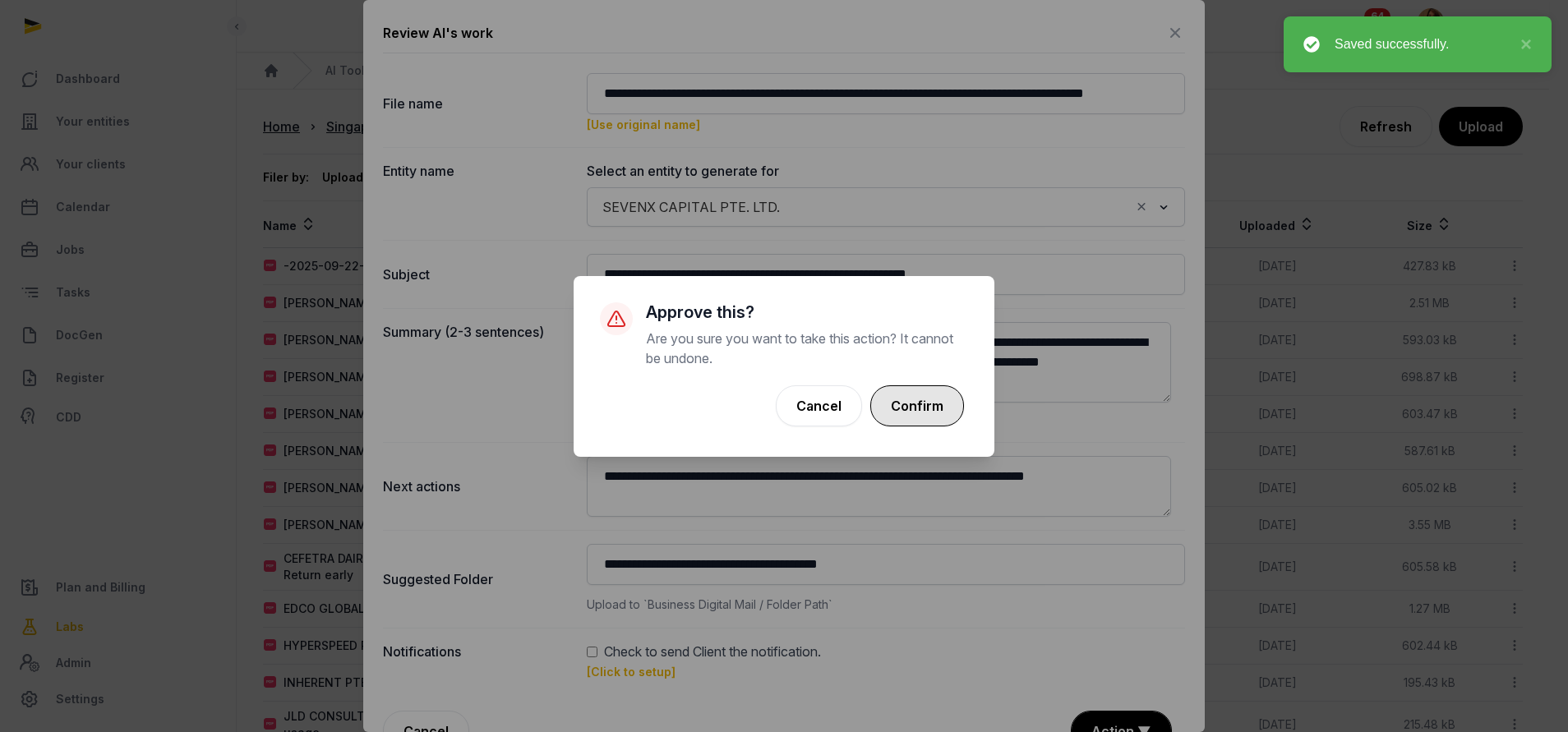
click at [919, 408] on button "Confirm" at bounding box center [917, 405] width 94 height 41
